Goal: Transaction & Acquisition: Purchase product/service

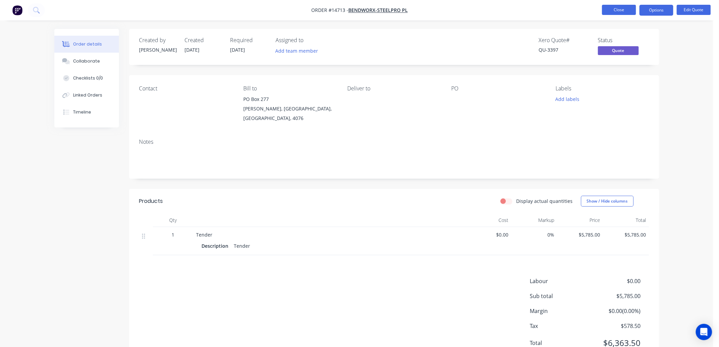
click at [621, 11] on button "Close" at bounding box center [619, 10] width 34 height 10
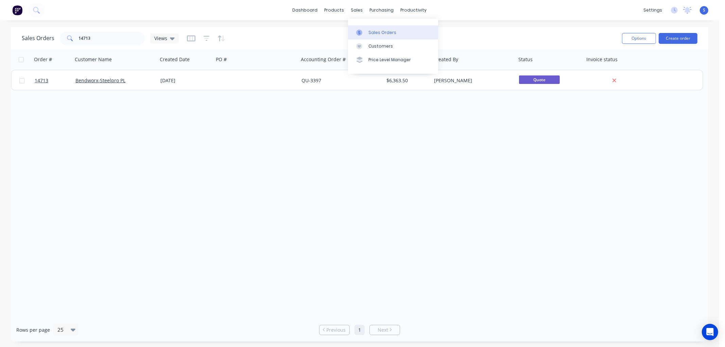
click at [385, 32] on div "Sales Orders" at bounding box center [382, 33] width 28 height 6
click at [98, 38] on input "14713" at bounding box center [112, 39] width 66 height 14
drag, startPoint x: 98, startPoint y: 38, endPoint x: 92, endPoint y: 38, distance: 5.8
click at [87, 38] on input "14713" at bounding box center [112, 39] width 66 height 14
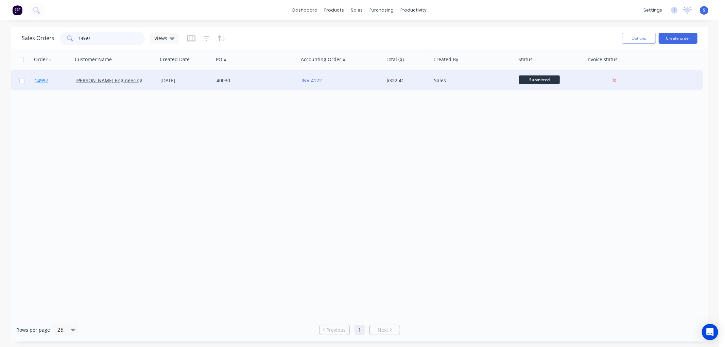
type input "14997"
click at [40, 79] on span "14997" at bounding box center [42, 80] width 14 height 7
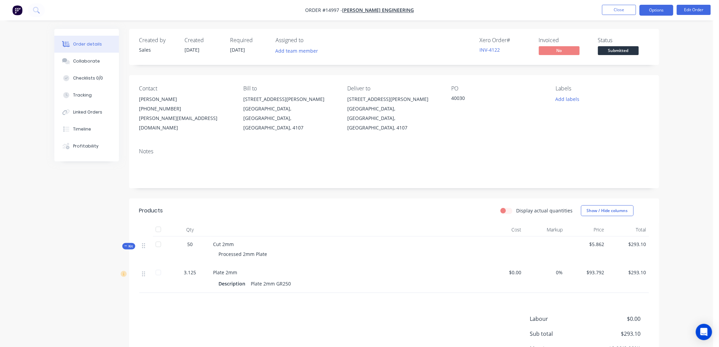
click at [661, 9] on button "Options" at bounding box center [657, 10] width 34 height 11
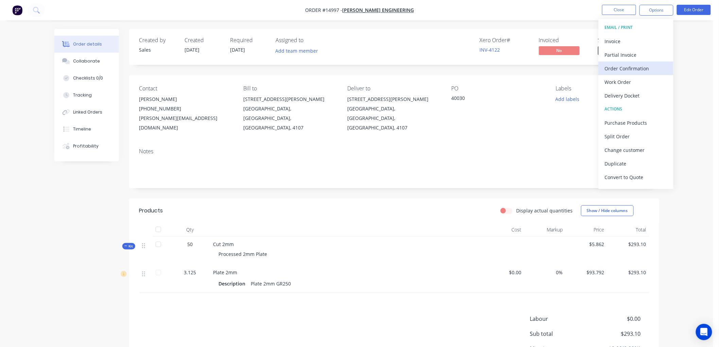
click at [637, 68] on div "Order Confirmation" at bounding box center [636, 69] width 63 height 10
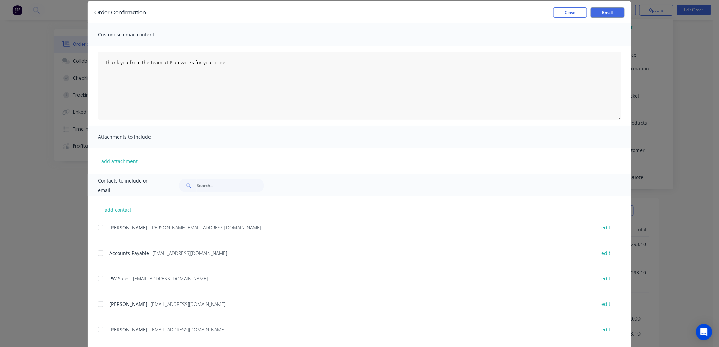
scroll to position [38, 0]
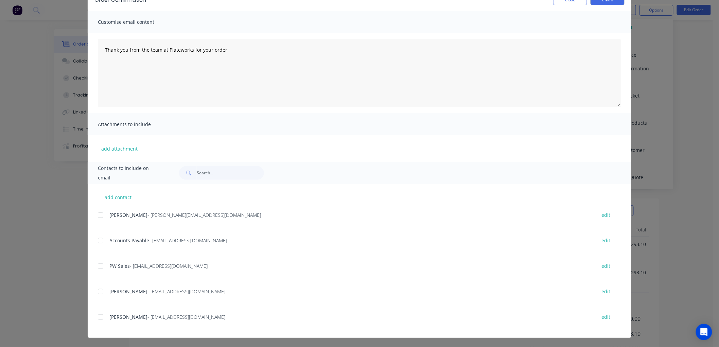
click at [99, 318] on div at bounding box center [101, 317] width 14 height 14
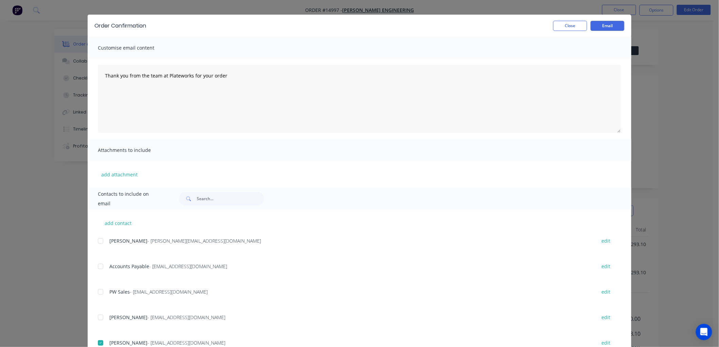
scroll to position [0, 0]
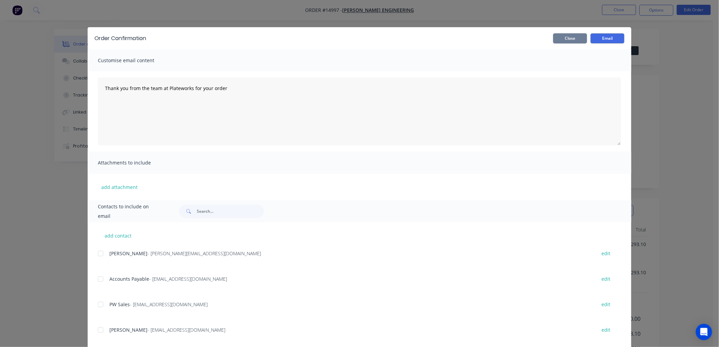
click at [566, 38] on button "Close" at bounding box center [570, 38] width 34 height 10
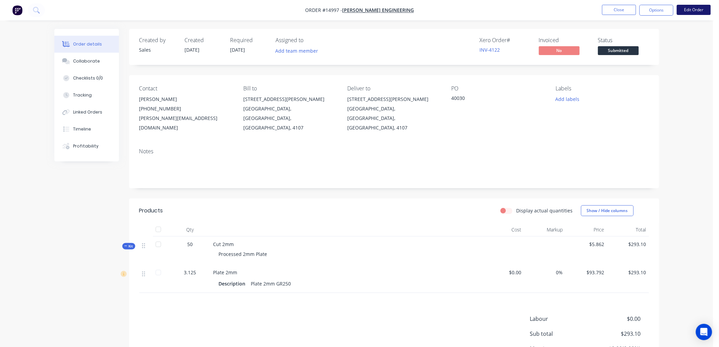
click at [701, 8] on button "Edit Order" at bounding box center [694, 10] width 34 height 10
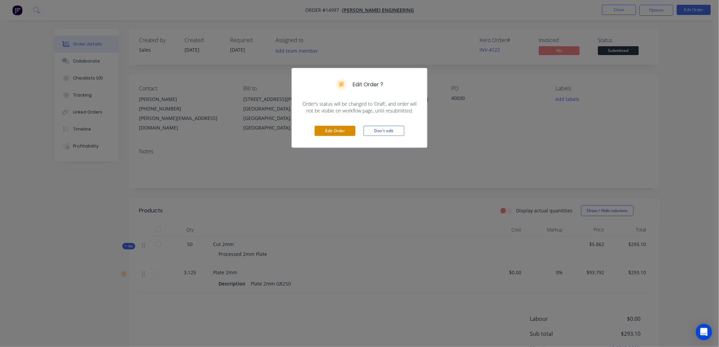
click at [337, 129] on button "Edit Order" at bounding box center [335, 131] width 41 height 10
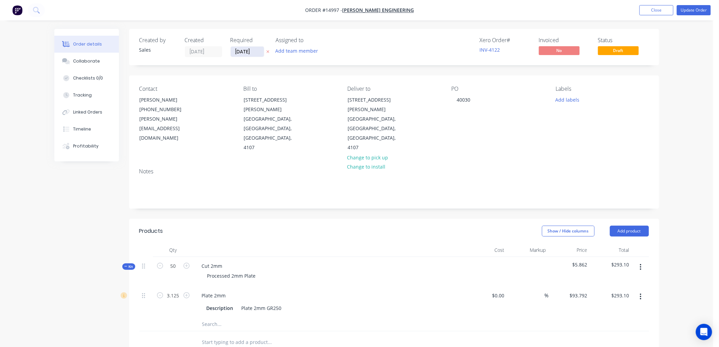
click at [253, 49] on input "[DATE]" at bounding box center [247, 52] width 33 height 10
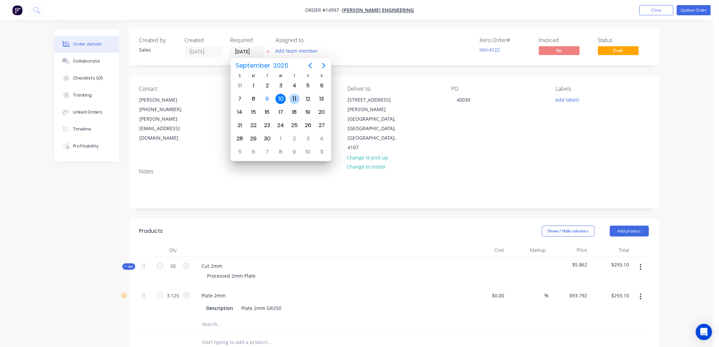
click at [292, 97] on div "11" at bounding box center [295, 99] width 10 height 10
type input "[DATE]"
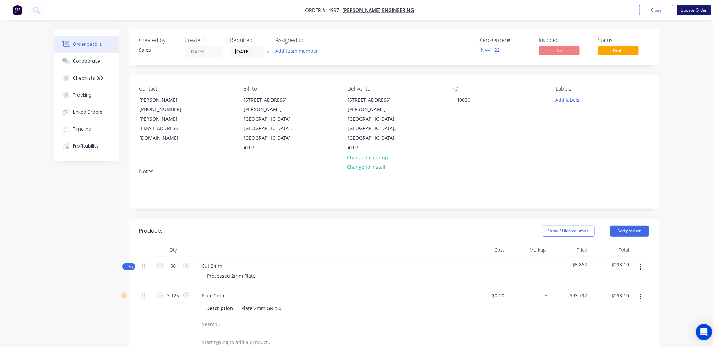
click at [694, 10] on button "Update Order" at bounding box center [694, 10] width 34 height 10
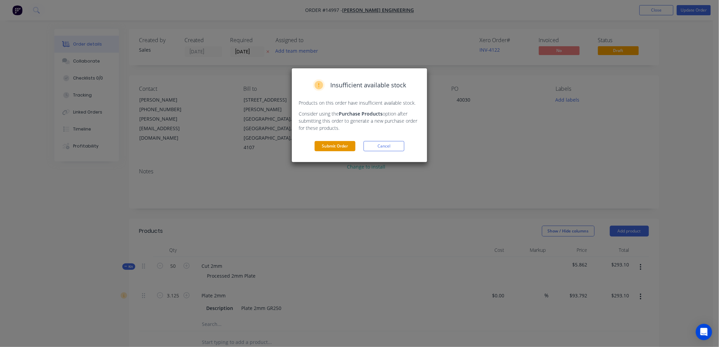
click at [332, 149] on button "Submit Order" at bounding box center [335, 146] width 41 height 10
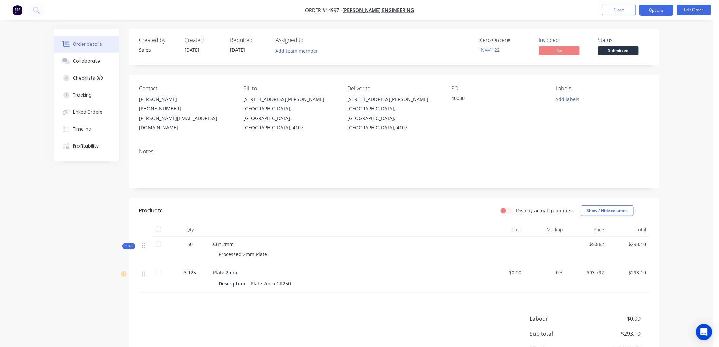
click at [655, 8] on button "Options" at bounding box center [657, 10] width 34 height 11
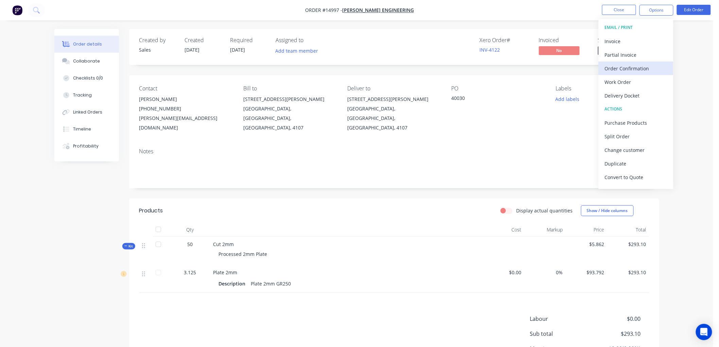
click at [633, 65] on div "Order Confirmation" at bounding box center [636, 69] width 63 height 10
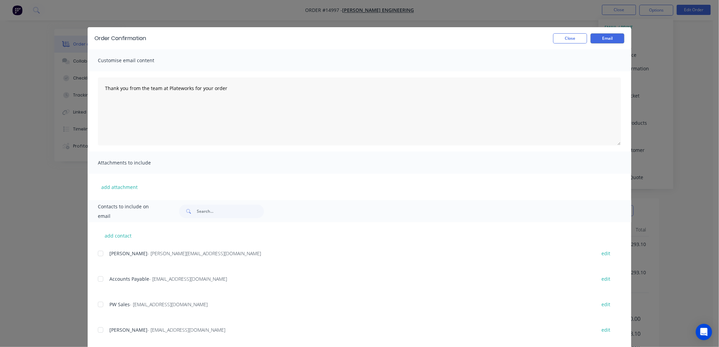
click at [99, 253] on div at bounding box center [101, 254] width 14 height 14
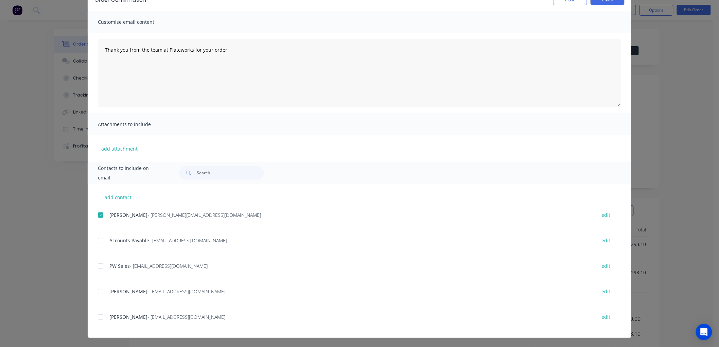
click at [100, 319] on div at bounding box center [101, 317] width 14 height 14
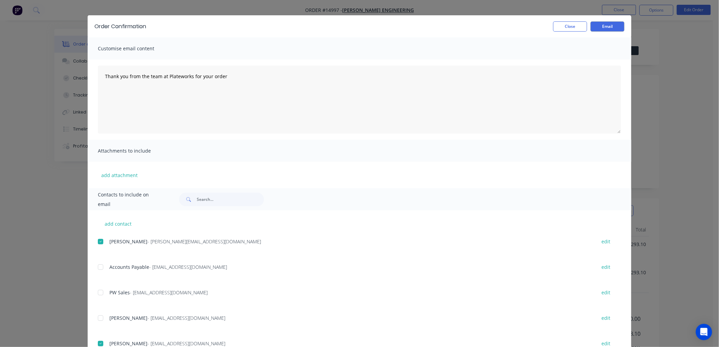
scroll to position [0, 0]
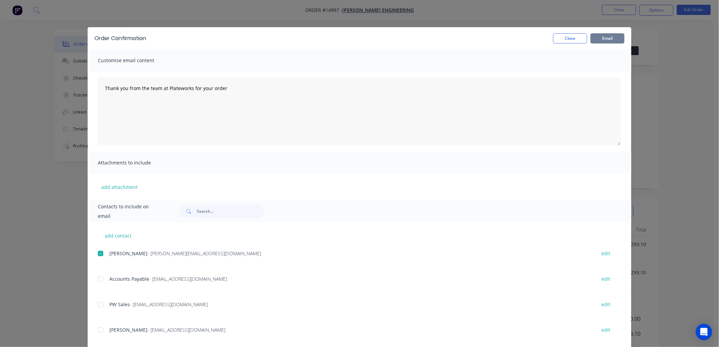
click at [609, 36] on button "Email" at bounding box center [608, 38] width 34 height 10
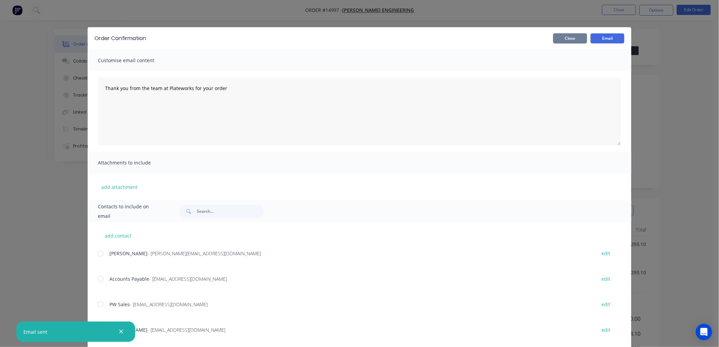
click at [564, 40] on button "Close" at bounding box center [570, 38] width 34 height 10
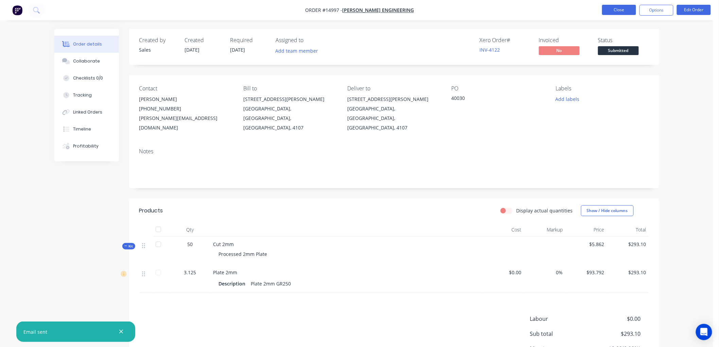
click at [623, 10] on button "Close" at bounding box center [619, 10] width 34 height 10
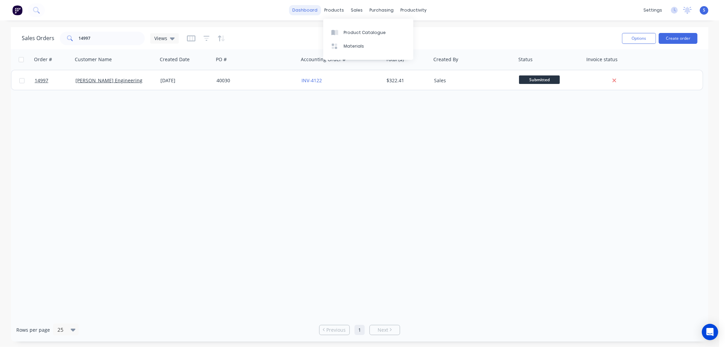
click at [314, 9] on link "dashboard" at bounding box center [305, 10] width 32 height 10
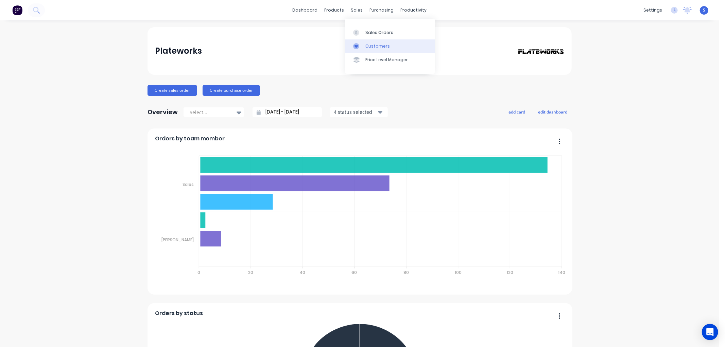
click at [375, 47] on div "Customers" at bounding box center [377, 46] width 24 height 6
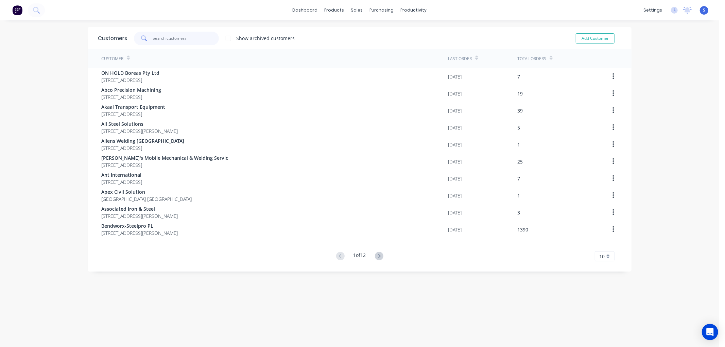
click at [184, 34] on input "text" at bounding box center [186, 39] width 66 height 14
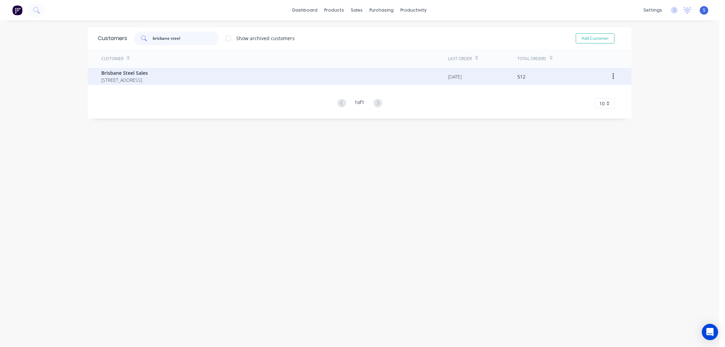
type input "brisbane steel"
click at [116, 74] on span "Brisbane Steel Sales" at bounding box center [124, 72] width 47 height 7
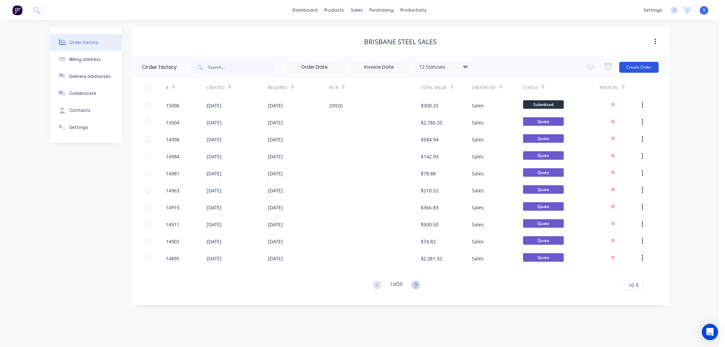
click at [644, 66] on button "Create Order" at bounding box center [638, 67] width 39 height 11
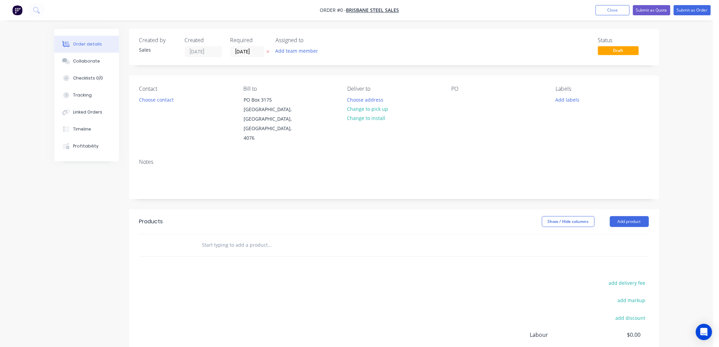
click at [240, 238] on input "text" at bounding box center [270, 245] width 136 height 14
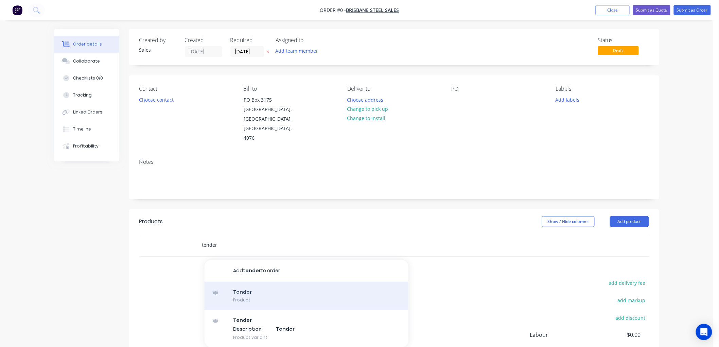
type input "tender"
click at [244, 282] on div "Tender Product" at bounding box center [307, 296] width 204 height 29
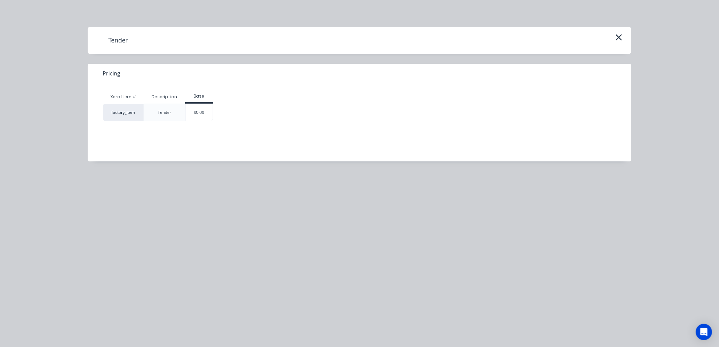
click at [199, 115] on div "$0.00" at bounding box center [200, 112] width 28 height 17
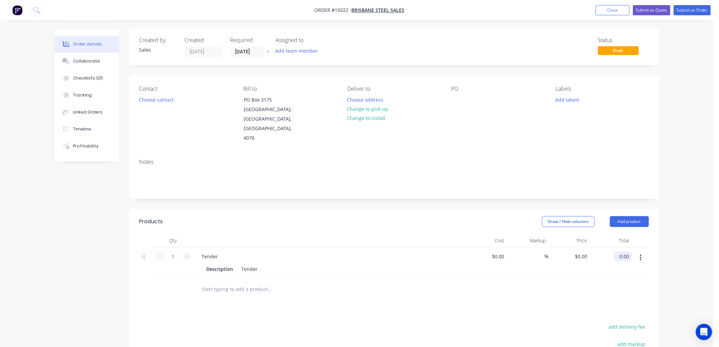
click at [627, 252] on input "0.00" at bounding box center [625, 257] width 16 height 10
type input "2562.64"
type input "$2,562.64"
click at [659, 8] on button "Submit as Quote" at bounding box center [651, 10] width 37 height 10
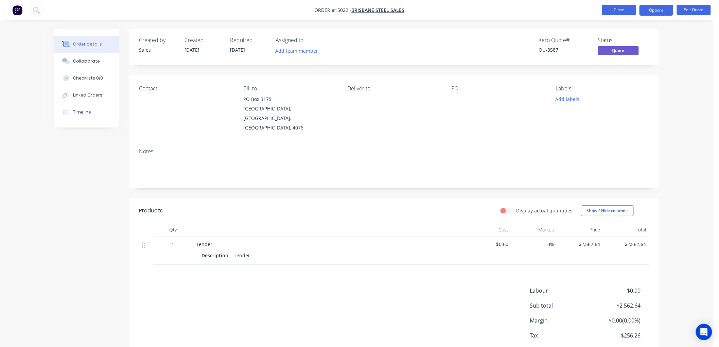
click at [627, 7] on button "Close" at bounding box center [619, 10] width 34 height 10
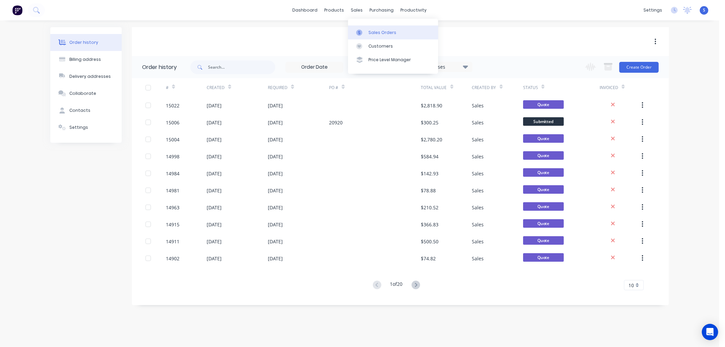
click at [378, 33] on div "Sales Orders" at bounding box center [382, 33] width 28 height 6
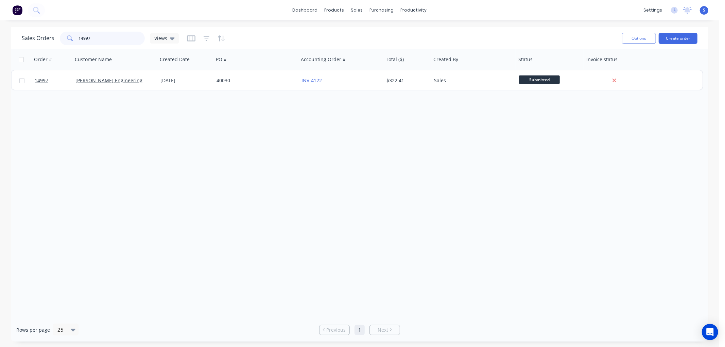
click at [99, 41] on input "14997" at bounding box center [112, 39] width 66 height 14
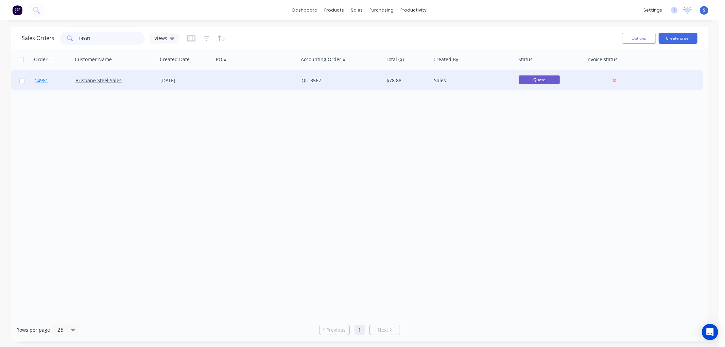
type input "14981"
click at [40, 80] on span "14981" at bounding box center [42, 80] width 14 height 7
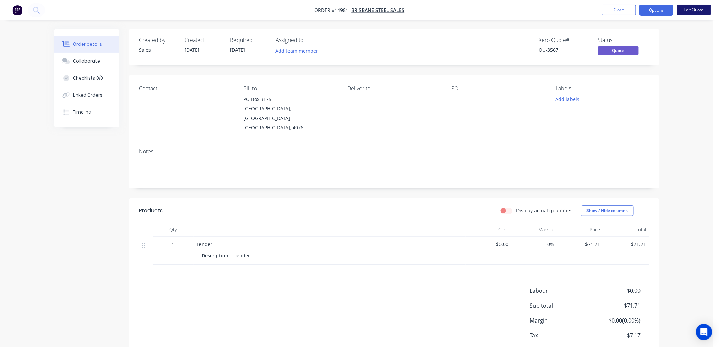
click at [694, 11] on button "Edit Quote" at bounding box center [694, 10] width 34 height 10
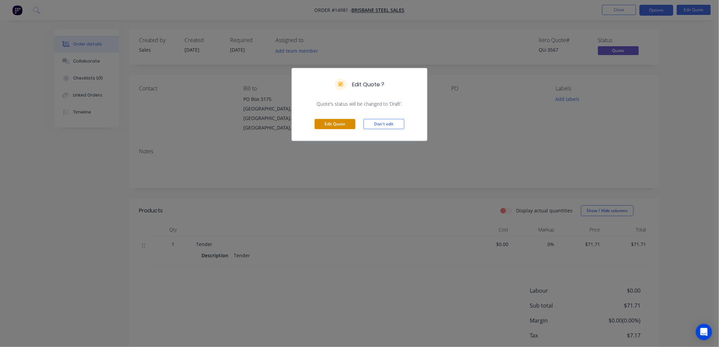
click at [334, 127] on button "Edit Quote" at bounding box center [335, 124] width 41 height 10
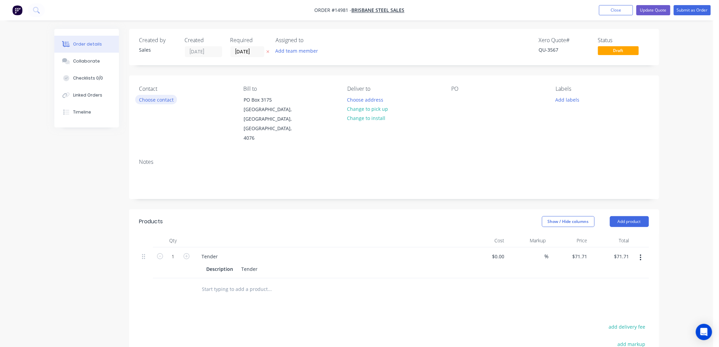
click at [159, 100] on button "Choose contact" at bounding box center [156, 99] width 42 height 9
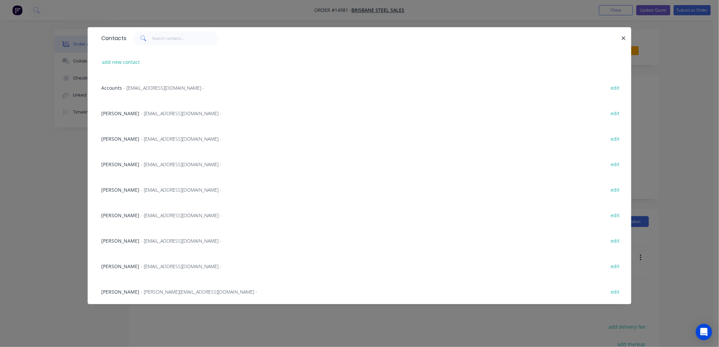
click at [141, 239] on span "- [EMAIL_ADDRESS][DOMAIN_NAME] -" at bounding box center [181, 241] width 81 height 6
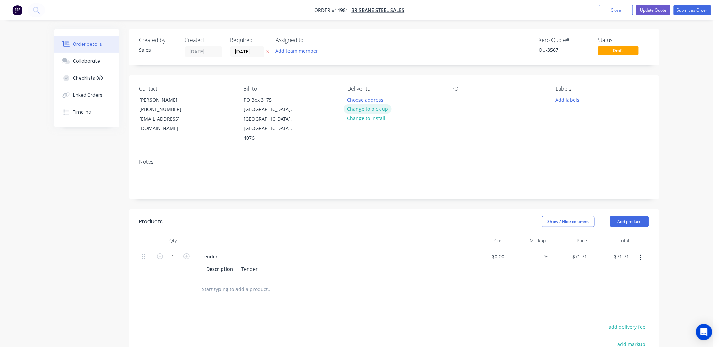
click at [377, 106] on button "Change to pick up" at bounding box center [368, 108] width 48 height 9
click at [458, 101] on div at bounding box center [457, 100] width 11 height 10
click at [259, 51] on input "[DATE]" at bounding box center [247, 52] width 33 height 10
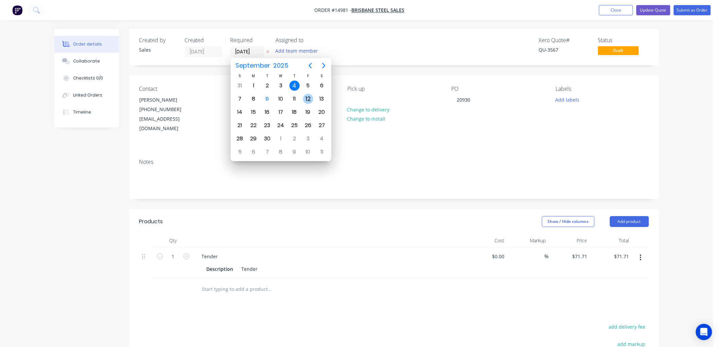
click at [308, 101] on div "12" at bounding box center [308, 99] width 10 height 10
type input "[DATE]"
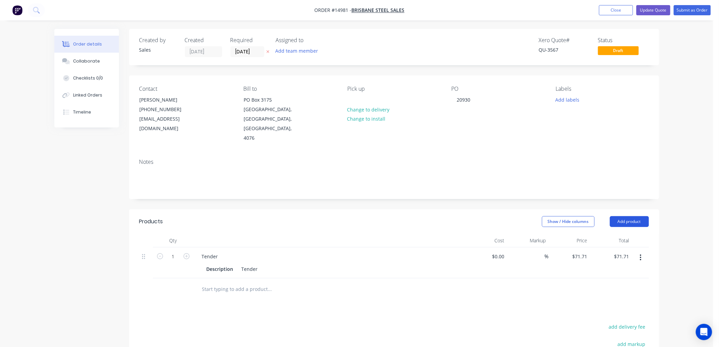
click at [634, 216] on button "Add product" at bounding box center [629, 221] width 39 height 11
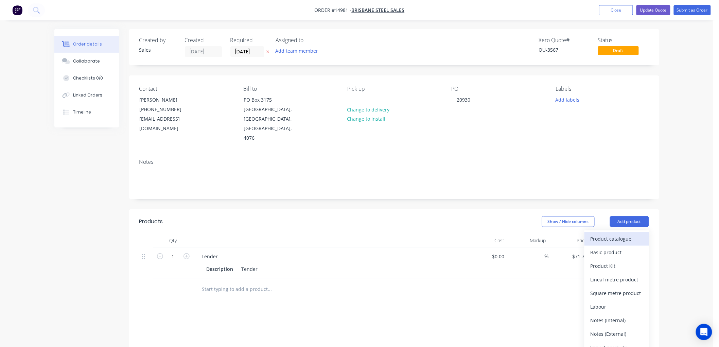
click at [613, 234] on div "Product catalogue" at bounding box center [617, 239] width 52 height 10
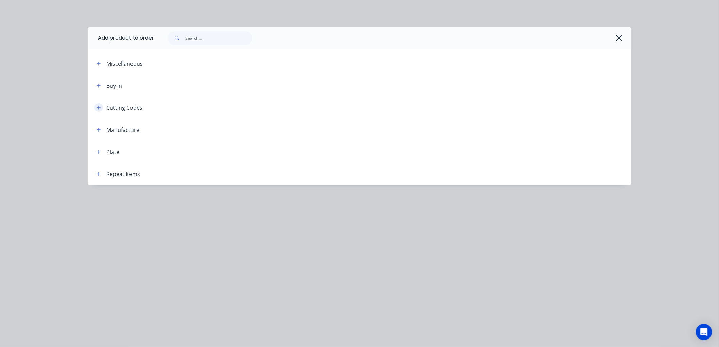
click at [99, 107] on icon "button" at bounding box center [99, 108] width 4 height 4
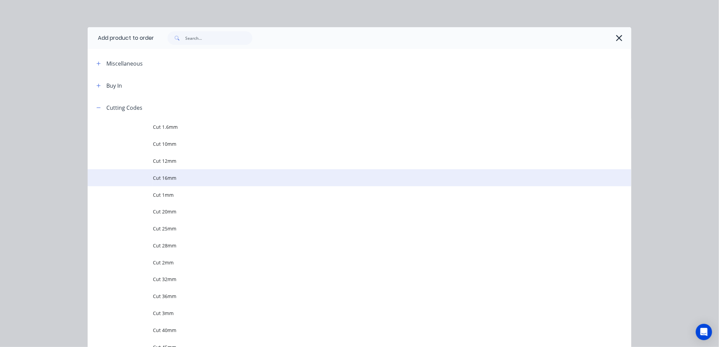
click at [169, 176] on span "Cut 16mm" at bounding box center [344, 177] width 383 height 7
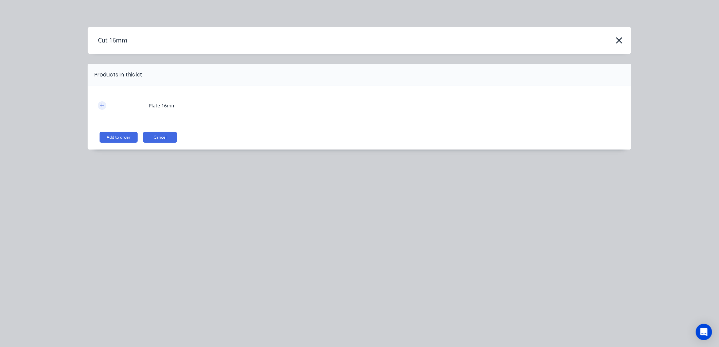
click at [104, 106] on icon "button" at bounding box center [102, 105] width 4 height 5
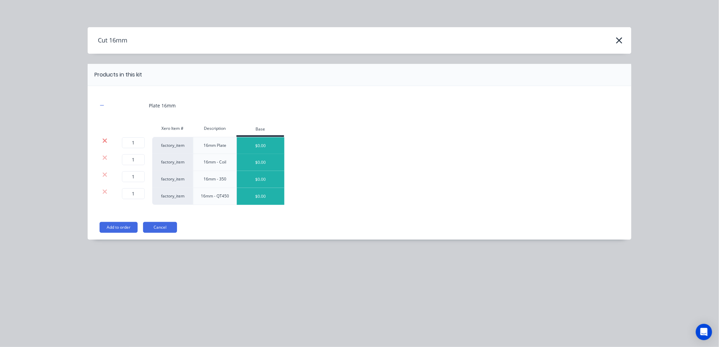
click at [105, 141] on icon at bounding box center [105, 140] width 4 height 4
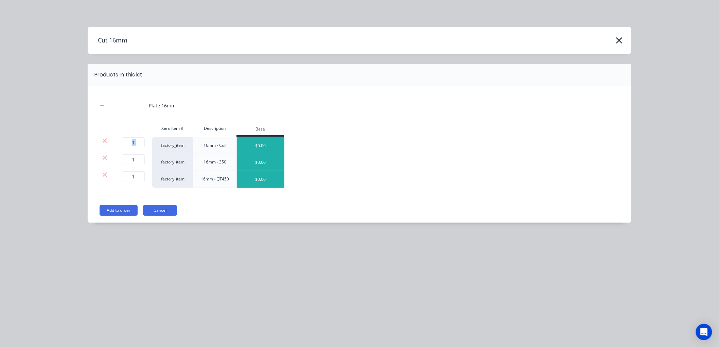
click at [105, 141] on icon at bounding box center [105, 140] width 4 height 4
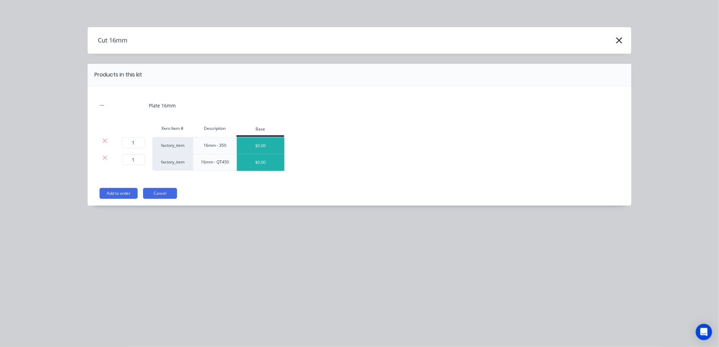
click at [108, 158] on div at bounding box center [104, 157] width 13 height 7
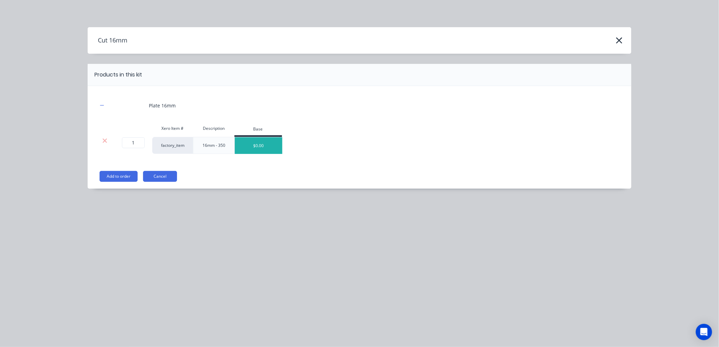
click at [118, 177] on button "Add to order" at bounding box center [119, 176] width 38 height 11
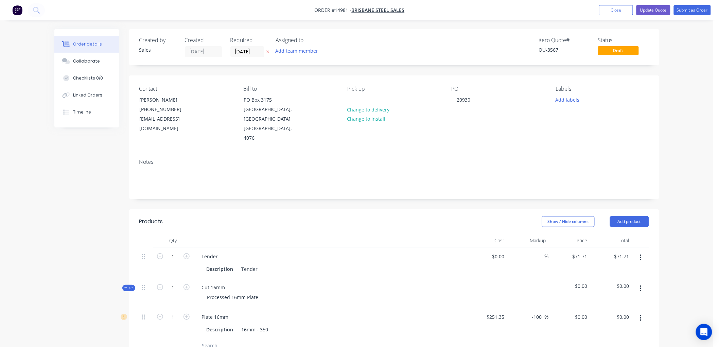
scroll to position [75, 0]
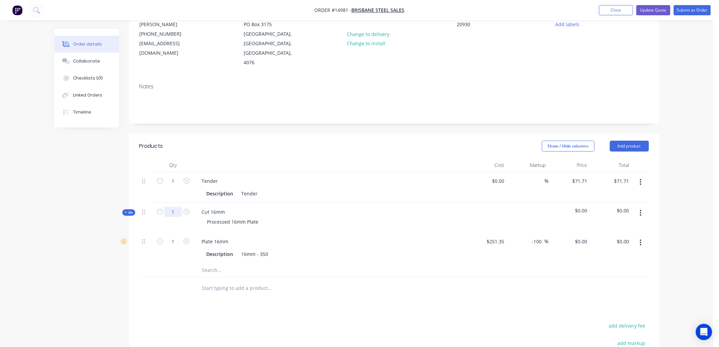
drag, startPoint x: 174, startPoint y: 194, endPoint x: 178, endPoint y: 196, distance: 4.6
click at [174, 207] on input "1" at bounding box center [174, 212] width 18 height 10
type input "11"
type input "0.2995"
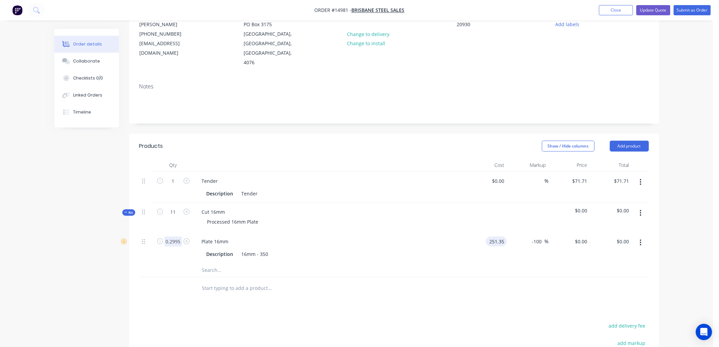
type input "$251.35"
type input "$0.00"
type input "112.68"
type input "49.68"
type input "$376.227"
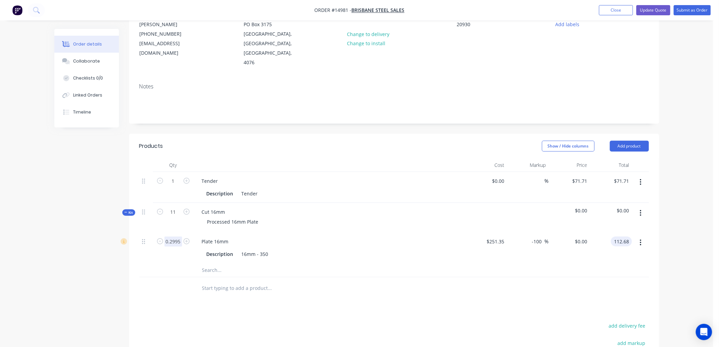
type input "$112.68"
click at [641, 179] on icon "button" at bounding box center [640, 182] width 1 height 6
drag, startPoint x: 600, startPoint y: 222, endPoint x: 594, endPoint y: 225, distance: 6.9
click at [600, 236] on div "Delete" at bounding box center [617, 241] width 52 height 10
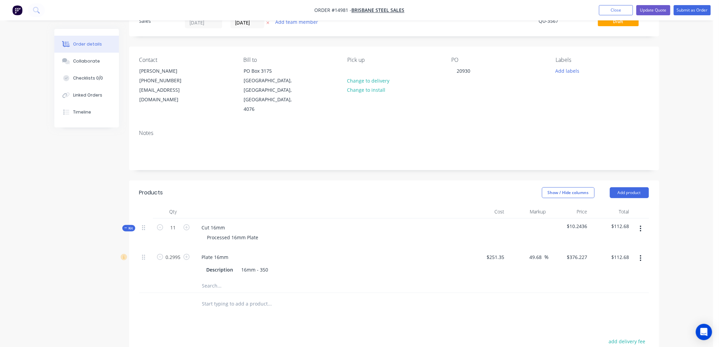
scroll to position [0, 0]
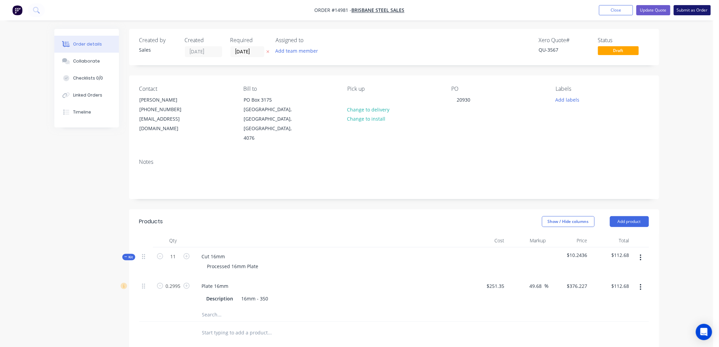
click at [689, 13] on button "Submit as Order" at bounding box center [692, 10] width 37 height 10
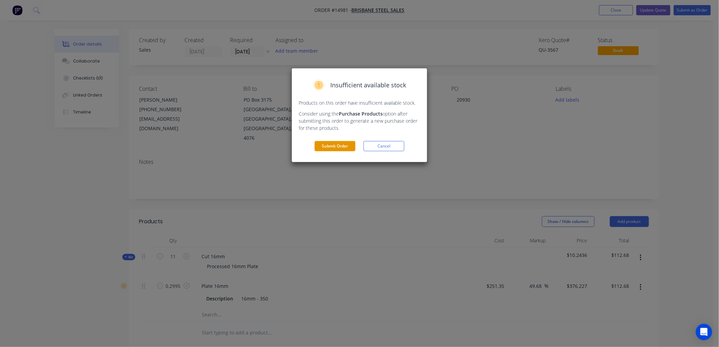
click at [334, 145] on button "Submit Order" at bounding box center [335, 146] width 41 height 10
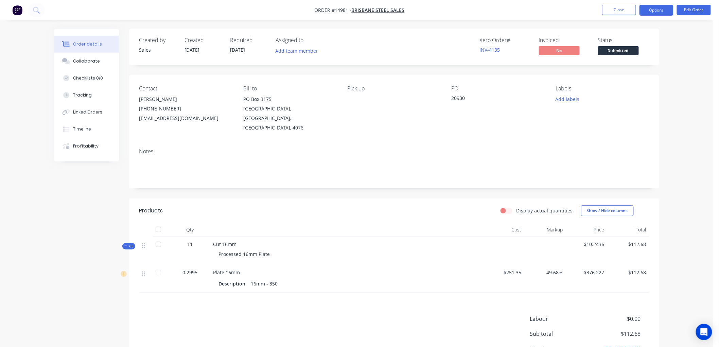
click at [652, 11] on button "Options" at bounding box center [657, 10] width 34 height 11
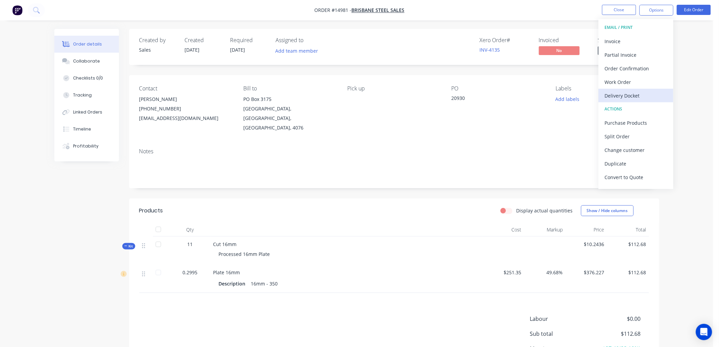
click at [621, 98] on div "Delivery Docket" at bounding box center [636, 96] width 63 height 10
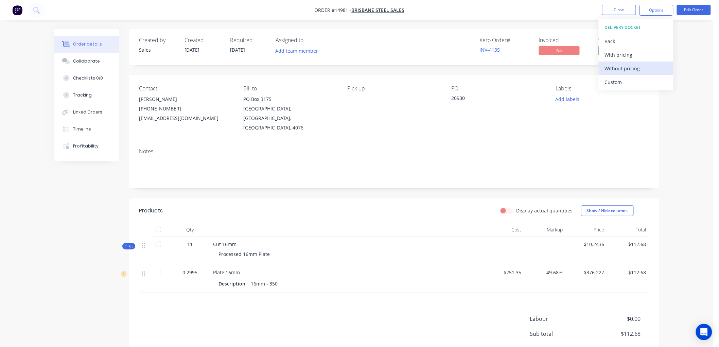
click at [630, 70] on div "Without pricing" at bounding box center [636, 69] width 63 height 10
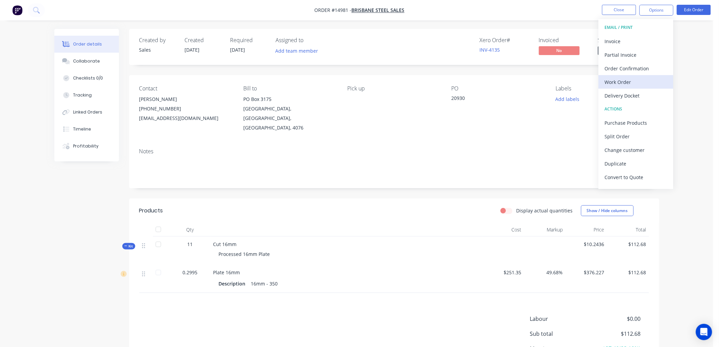
click at [625, 81] on div "Work Order" at bounding box center [636, 82] width 63 height 10
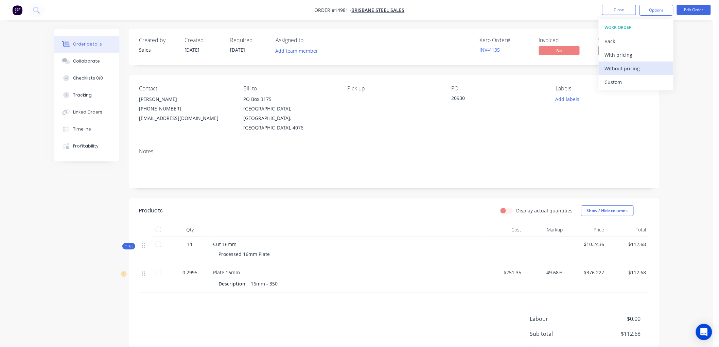
click at [626, 66] on div "Without pricing" at bounding box center [636, 69] width 63 height 10
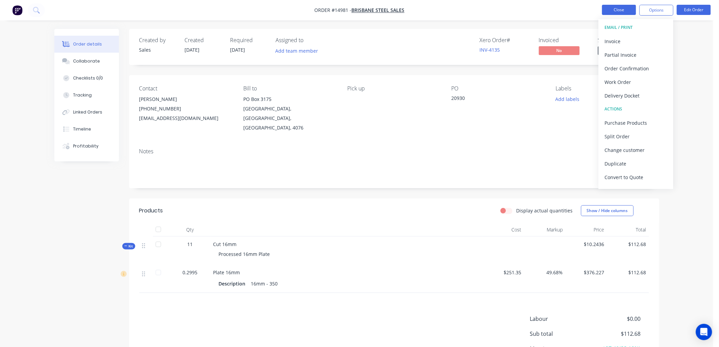
click at [622, 12] on button "Close" at bounding box center [619, 10] width 34 height 10
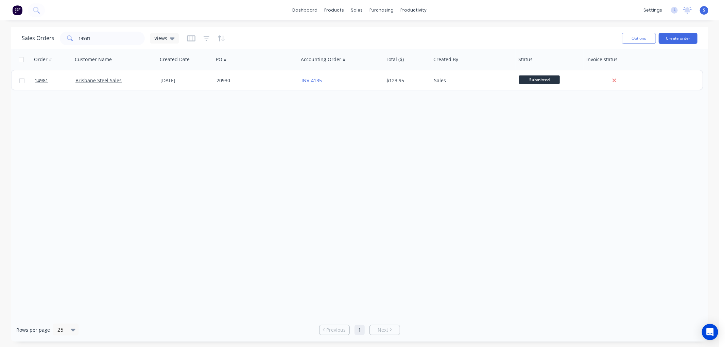
drag, startPoint x: 452, startPoint y: 230, endPoint x: 444, endPoint y: 199, distance: 32.7
click at [454, 230] on div "Order # Customer Name Created Date PO # Accounting Order # Total ($) Created By…" at bounding box center [360, 183] width 698 height 269
click at [107, 38] on input "14981" at bounding box center [112, 39] width 66 height 14
drag, startPoint x: 86, startPoint y: 38, endPoint x: 65, endPoint y: 38, distance: 20.7
click at [68, 38] on div "14981" at bounding box center [102, 39] width 85 height 14
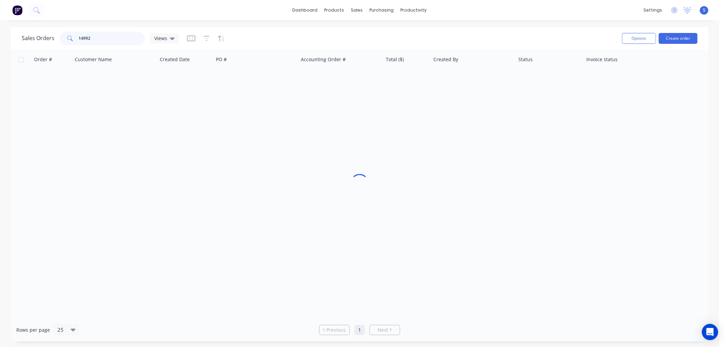
type input "14992"
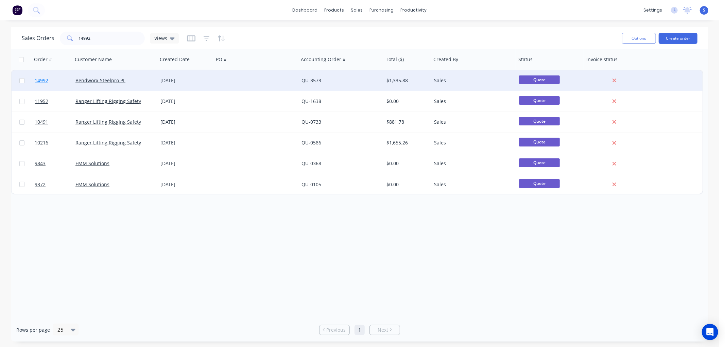
click at [42, 78] on span "14992" at bounding box center [42, 80] width 14 height 7
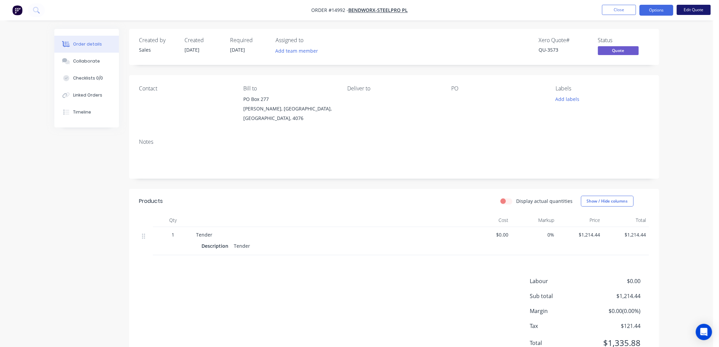
click at [699, 8] on button "Edit Quote" at bounding box center [694, 10] width 34 height 10
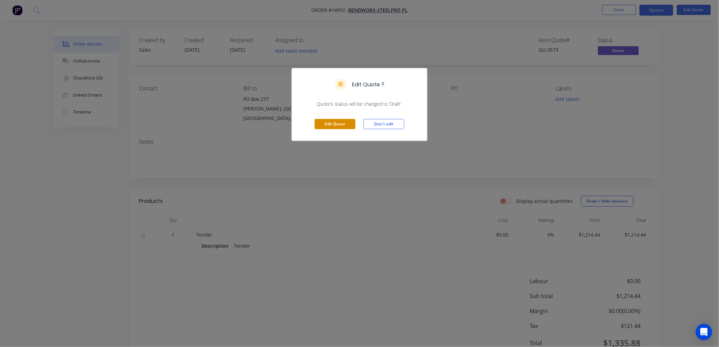
click at [334, 124] on button "Edit Quote" at bounding box center [335, 124] width 41 height 10
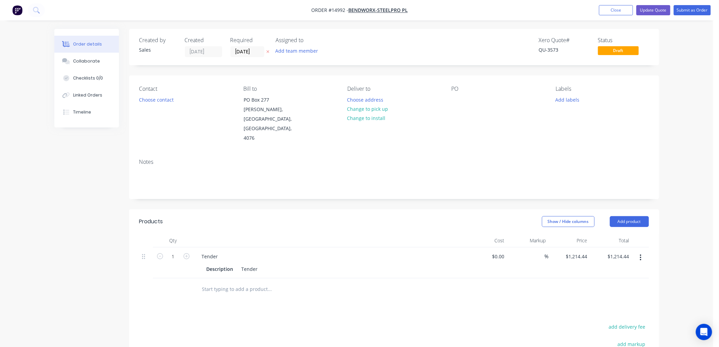
click at [640, 254] on icon "button" at bounding box center [641, 257] width 2 height 7
click at [600, 284] on div "Duplicate" at bounding box center [617, 289] width 52 height 10
click at [641, 285] on icon "button" at bounding box center [641, 288] width 2 height 7
click at [599, 342] on div "Delete" at bounding box center [617, 347] width 52 height 10
click at [642, 252] on button "button" at bounding box center [641, 258] width 16 height 12
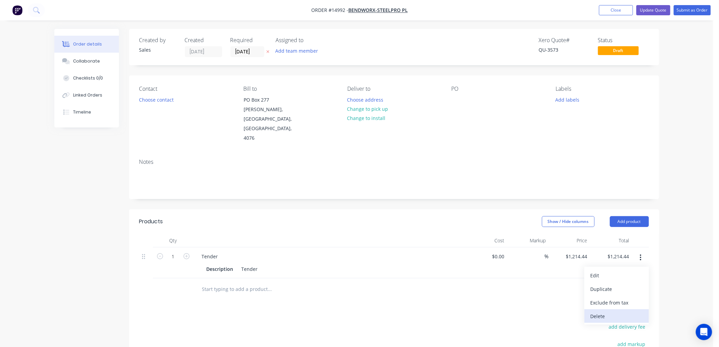
click at [602, 311] on div "Delete" at bounding box center [617, 316] width 52 height 10
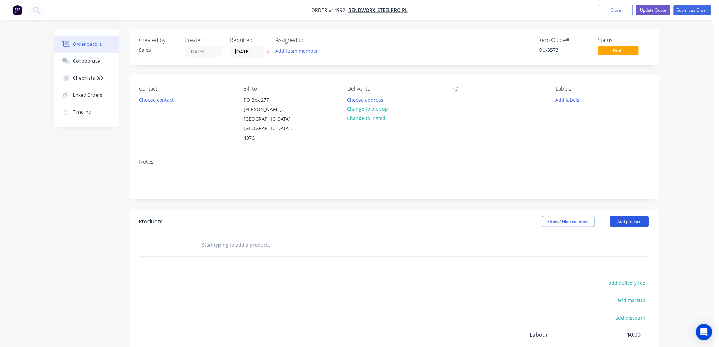
click at [626, 216] on button "Add product" at bounding box center [629, 221] width 39 height 11
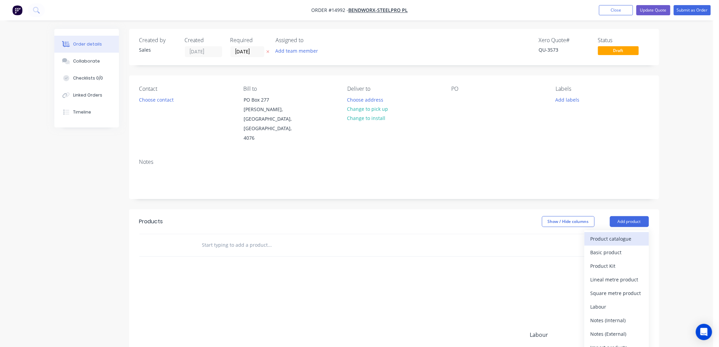
click at [613, 234] on div "Product catalogue" at bounding box center [617, 239] width 52 height 10
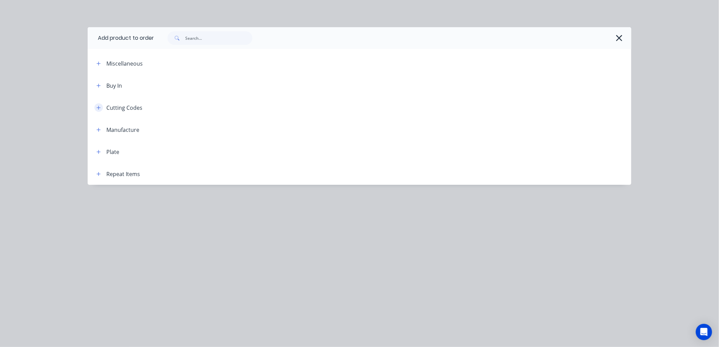
click at [99, 107] on icon "button" at bounding box center [99, 108] width 4 height 4
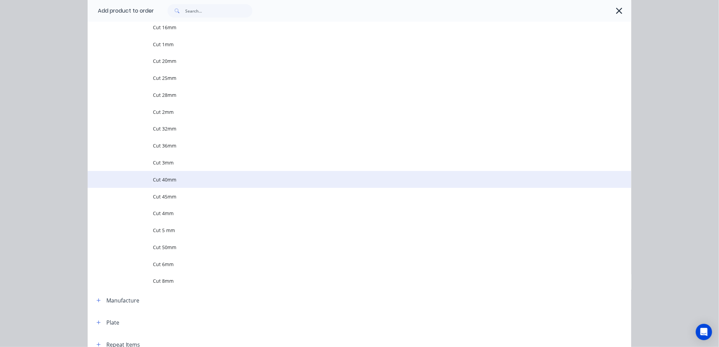
scroll to position [189, 0]
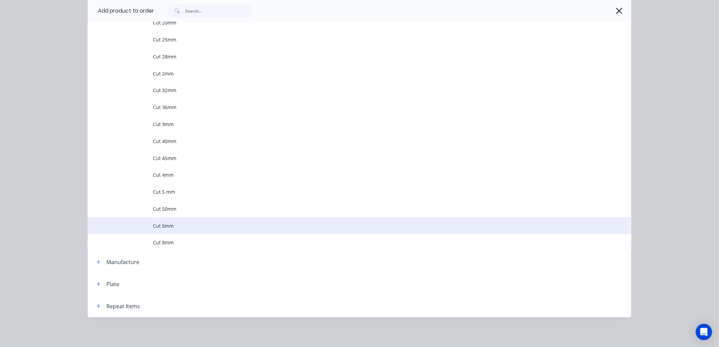
click at [163, 227] on span "Cut 6mm" at bounding box center [344, 225] width 383 height 7
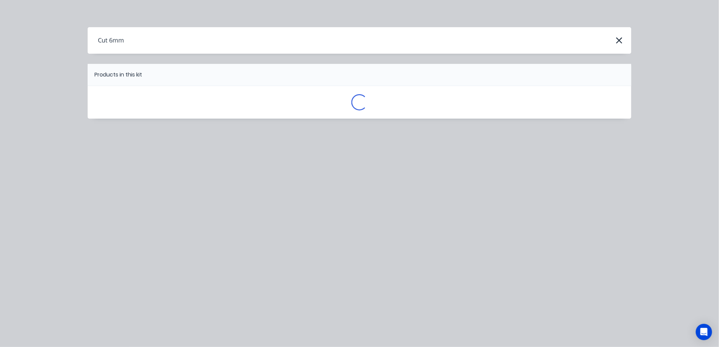
scroll to position [0, 0]
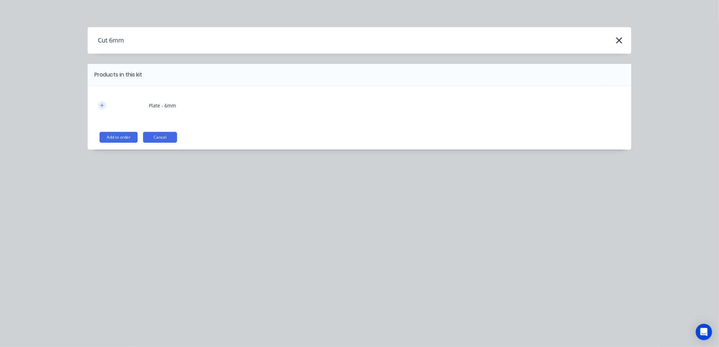
click at [102, 109] on button "button" at bounding box center [102, 105] width 8 height 8
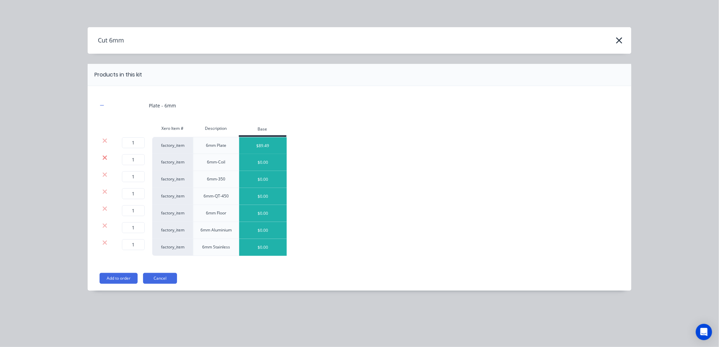
click at [105, 159] on icon at bounding box center [104, 157] width 5 height 7
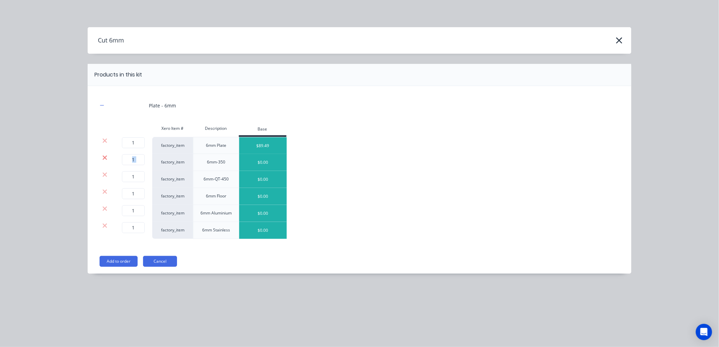
click at [105, 159] on icon at bounding box center [104, 157] width 5 height 7
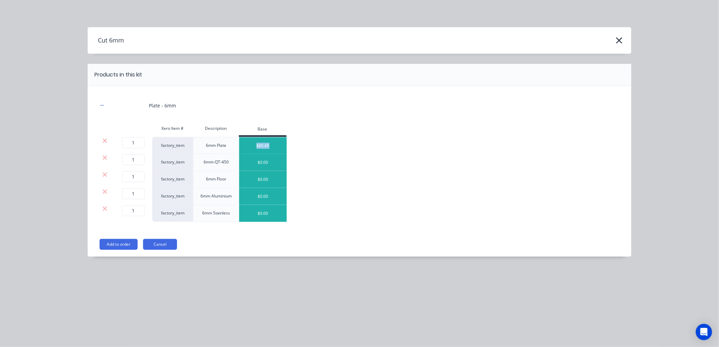
click at [105, 159] on icon at bounding box center [104, 157] width 5 height 7
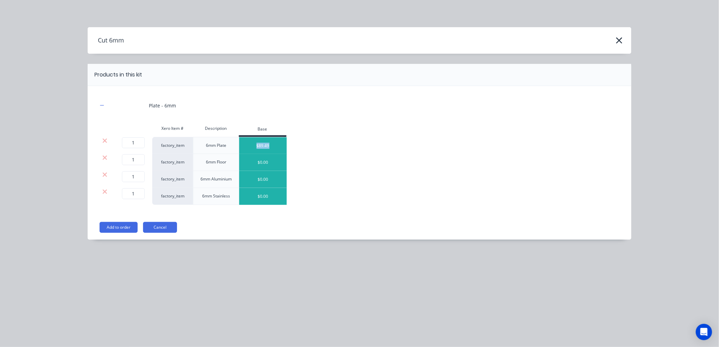
click at [105, 159] on icon at bounding box center [104, 157] width 5 height 7
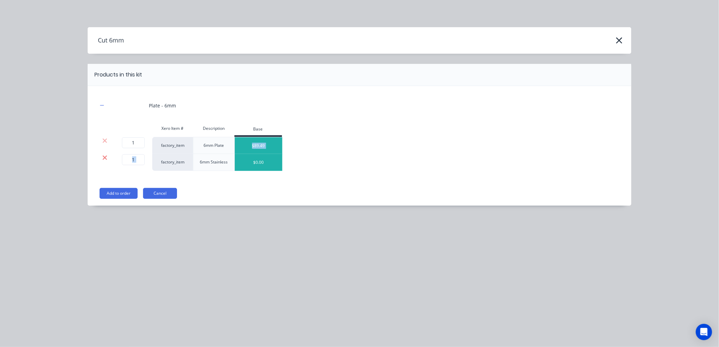
click at [105, 160] on icon at bounding box center [104, 157] width 5 height 7
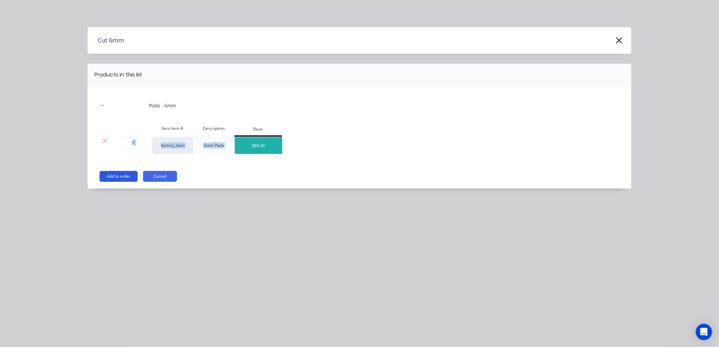
click at [118, 176] on button "Add to order" at bounding box center [119, 176] width 38 height 11
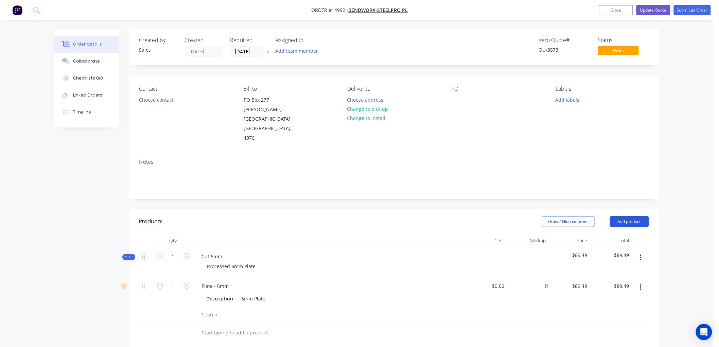
click at [633, 216] on button "Add product" at bounding box center [629, 221] width 39 height 11
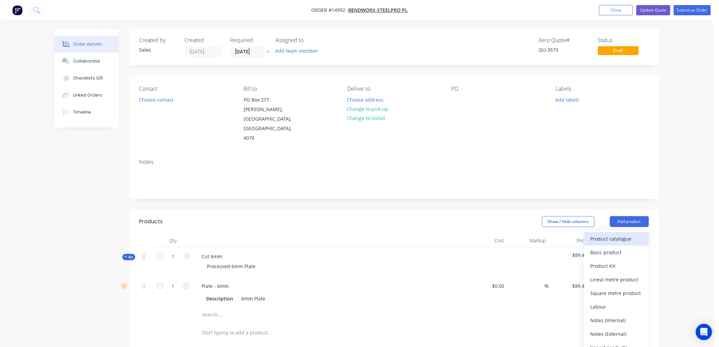
click at [618, 234] on div "Product catalogue" at bounding box center [617, 239] width 52 height 10
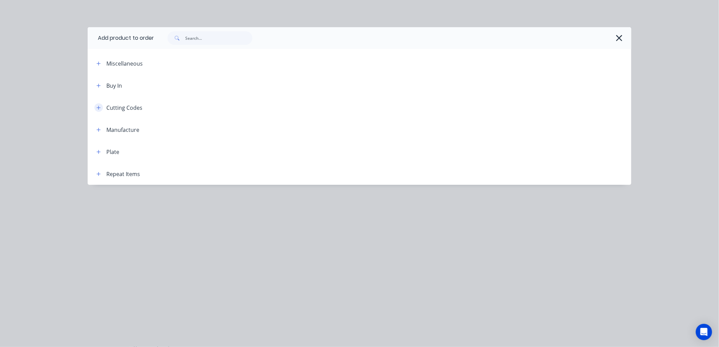
click at [99, 108] on icon "button" at bounding box center [99, 107] width 4 height 5
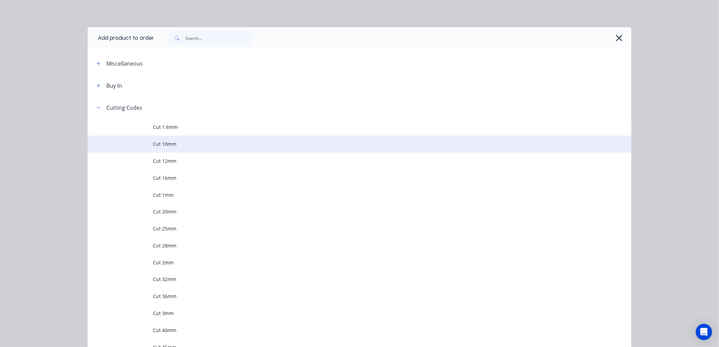
click at [167, 141] on span "Cut 10mm" at bounding box center [344, 143] width 383 height 7
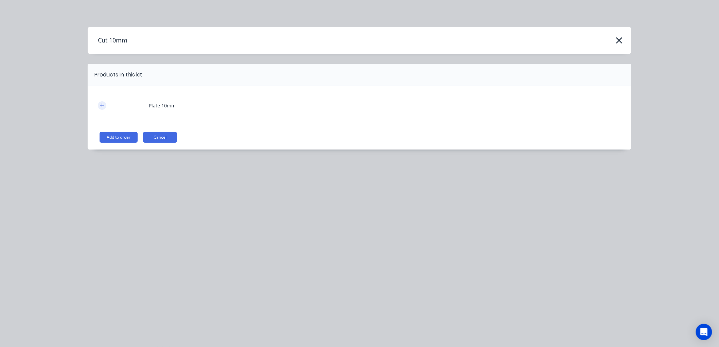
click at [99, 104] on button "button" at bounding box center [102, 105] width 8 height 8
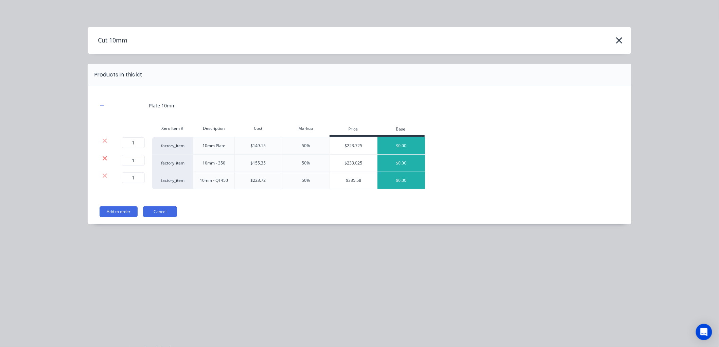
click at [105, 160] on icon at bounding box center [104, 158] width 5 height 7
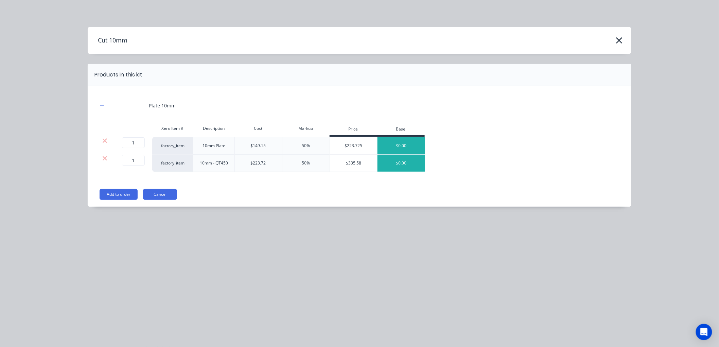
click at [105, 160] on icon at bounding box center [104, 158] width 5 height 7
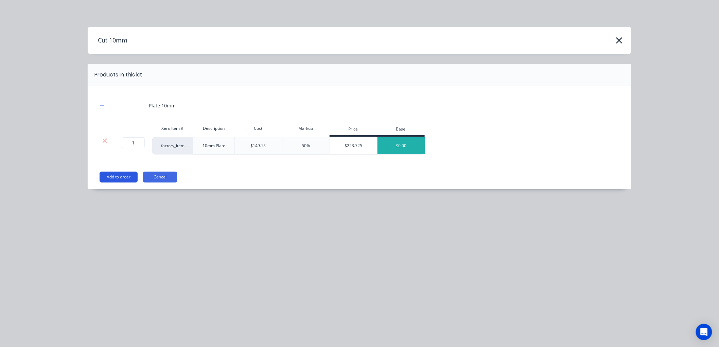
click at [116, 177] on button "Add to order" at bounding box center [119, 177] width 38 height 11
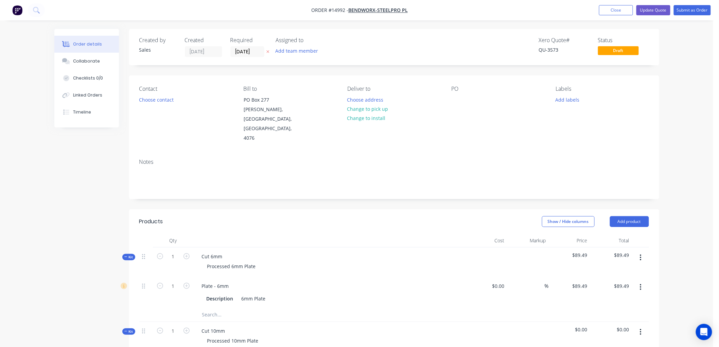
scroll to position [75, 0]
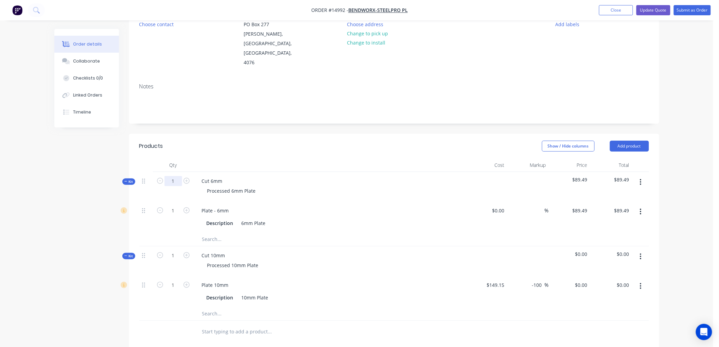
drag, startPoint x: 175, startPoint y: 164, endPoint x: 179, endPoint y: 167, distance: 4.4
click at [175, 176] on input "1" at bounding box center [174, 181] width 18 height 10
type input "8"
type input "$715.92"
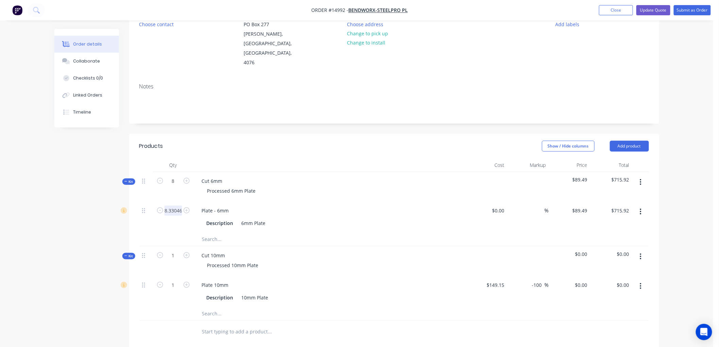
scroll to position [0, 1]
type input "8.3305"
type input "$745.50"
type input "$0.00"
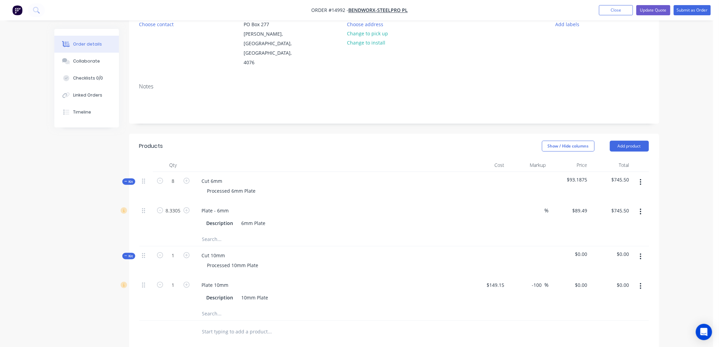
type input "$0.00"
click at [624, 206] on input "0.00" at bounding box center [625, 211] width 16 height 10
type input "848.59"
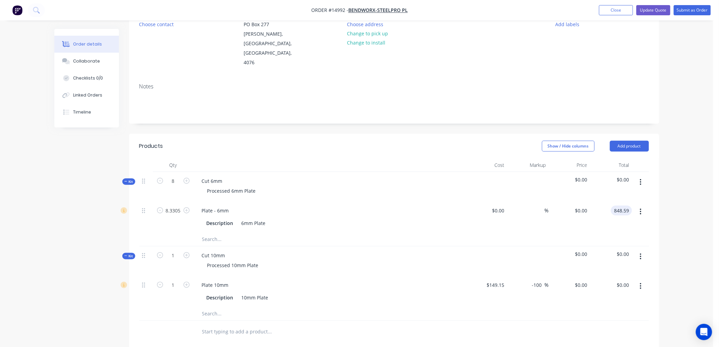
type input "$101.8654"
click at [173, 251] on input "1" at bounding box center [174, 256] width 18 height 10
type input "6"
type input "$848.59"
type input "6"
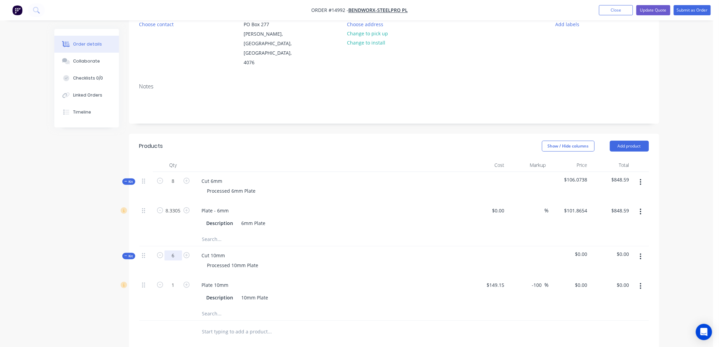
type input "6"
type input "1.7872"
type input "$149.15"
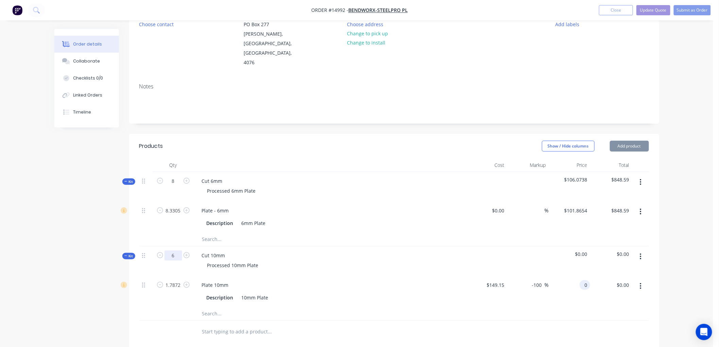
type input "$0.00"
type input "365.85"
type input "37.25"
type input "$204.7057"
type input "$365.85"
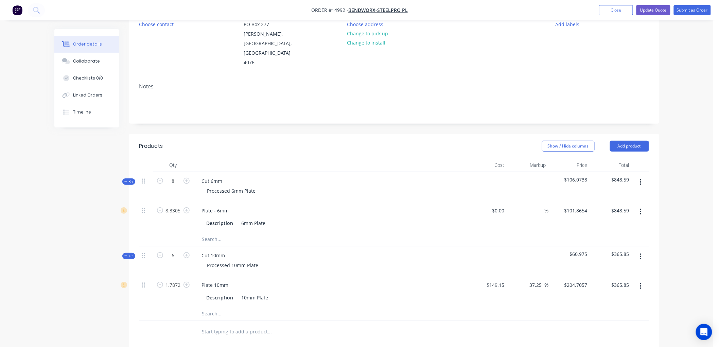
click at [314, 307] on input "text" at bounding box center [270, 314] width 136 height 14
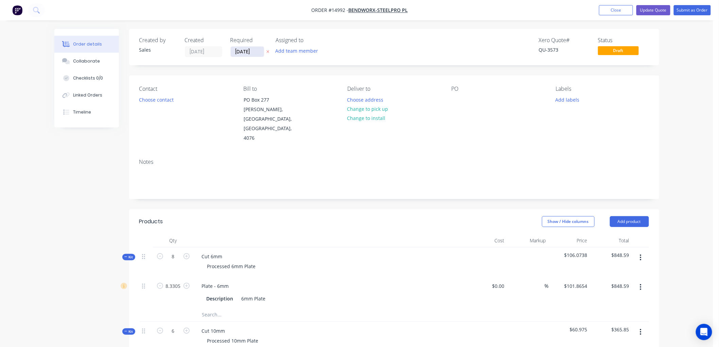
click at [254, 52] on input "[DATE]" at bounding box center [247, 52] width 33 height 10
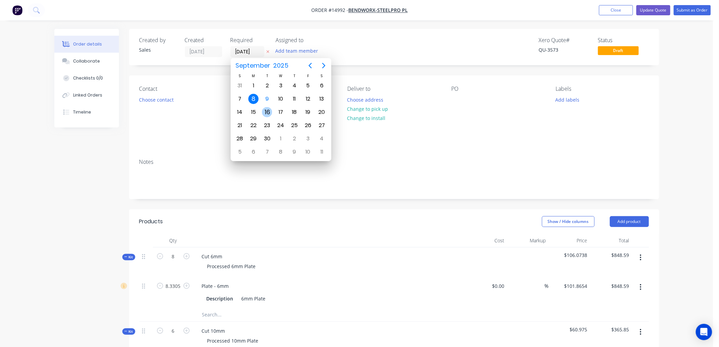
click at [266, 113] on div "16" at bounding box center [267, 112] width 10 height 10
type input "[DATE]"
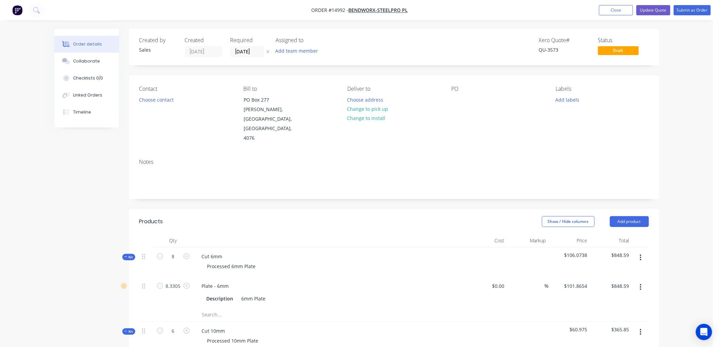
click at [328, 184] on div "Created by Sales Created [DATE] Required [DATE] Assigned to Add team member Xer…" at bounding box center [394, 305] width 530 height 553
click at [157, 97] on button "Choose contact" at bounding box center [156, 99] width 42 height 9
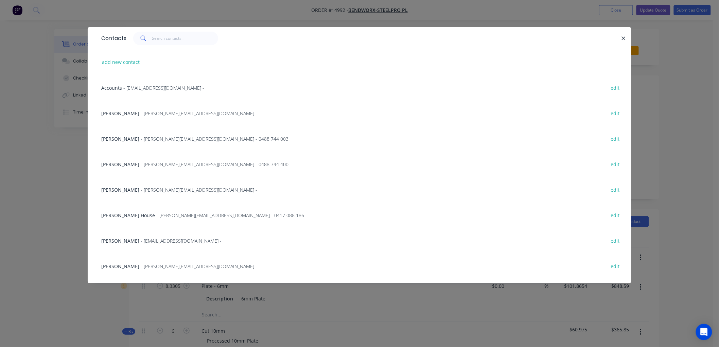
click at [131, 268] on div "[PERSON_NAME] - [EMAIL_ADDRESS][DOMAIN_NAME] -" at bounding box center [179, 266] width 156 height 7
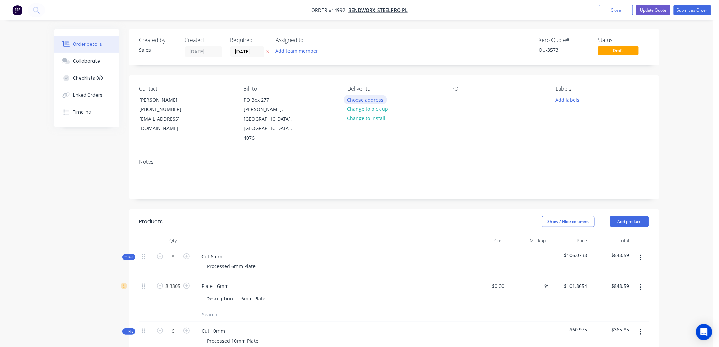
click at [371, 100] on button "Choose address" at bounding box center [366, 99] width 44 height 9
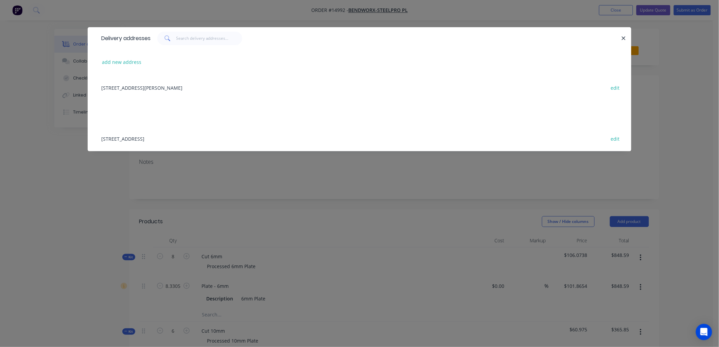
click at [123, 138] on div "[STREET_ADDRESS] edit" at bounding box center [359, 138] width 523 height 25
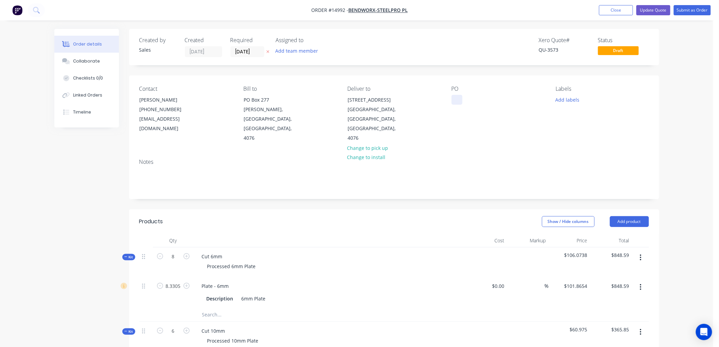
click at [457, 100] on div at bounding box center [457, 100] width 11 height 10
click at [424, 189] on div "Created by Sales Created [DATE] Required [DATE] Assigned to Add team member Xer…" at bounding box center [394, 305] width 530 height 553
click at [691, 11] on button "Submit as Order" at bounding box center [692, 10] width 37 height 10
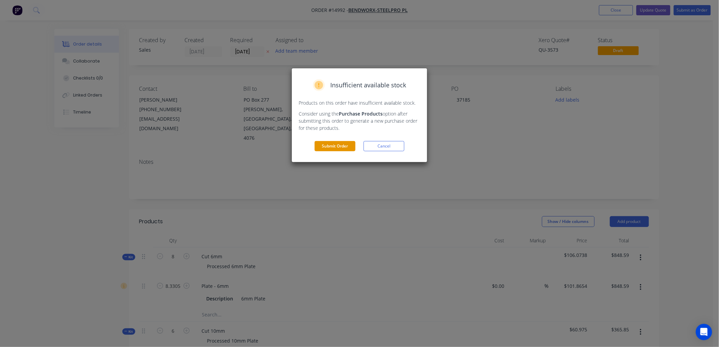
click at [332, 150] on button "Submit Order" at bounding box center [335, 146] width 41 height 10
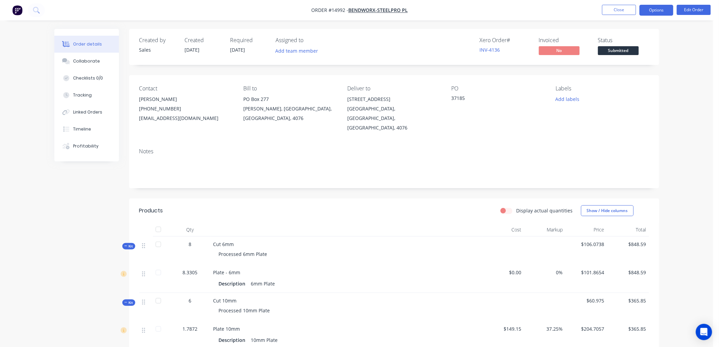
click at [657, 11] on button "Options" at bounding box center [657, 10] width 34 height 11
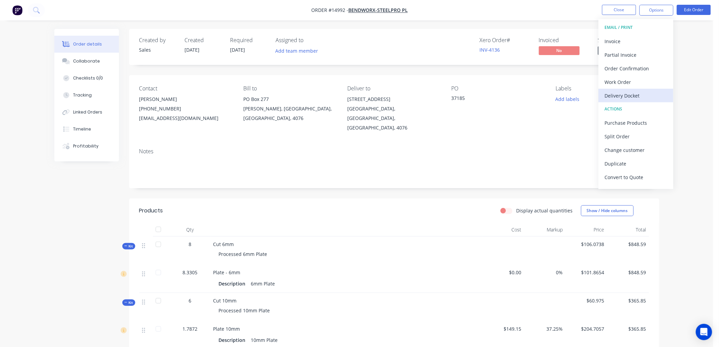
click at [627, 96] on div "Delivery Docket" at bounding box center [636, 96] width 63 height 10
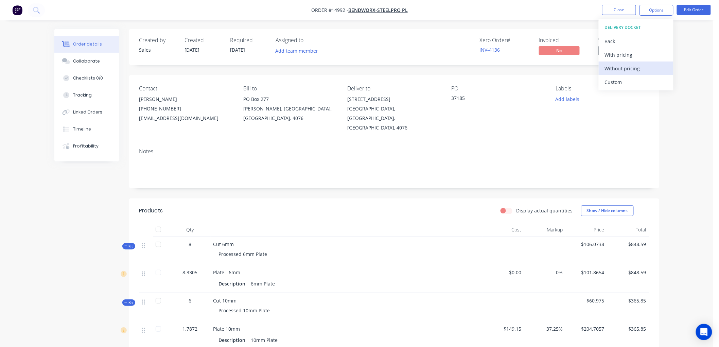
click at [627, 70] on div "Without pricing" at bounding box center [636, 69] width 63 height 10
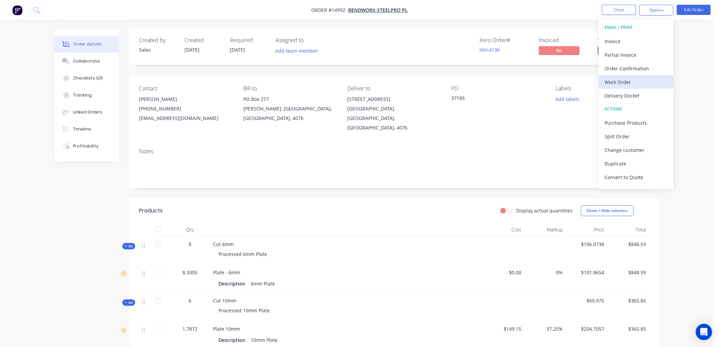
click at [621, 83] on div "Work Order" at bounding box center [636, 82] width 63 height 10
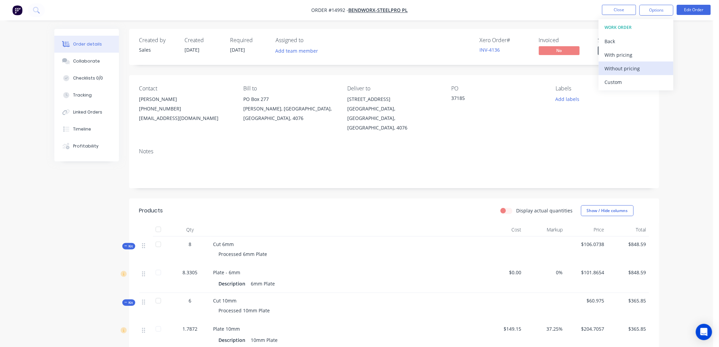
click at [630, 66] on div "Without pricing" at bounding box center [636, 69] width 63 height 10
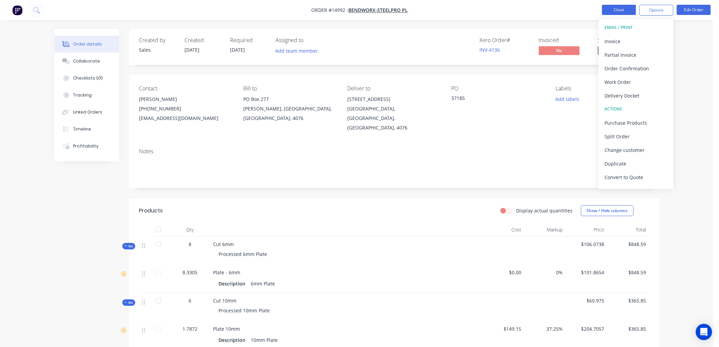
click at [624, 10] on button "Close" at bounding box center [619, 10] width 34 height 10
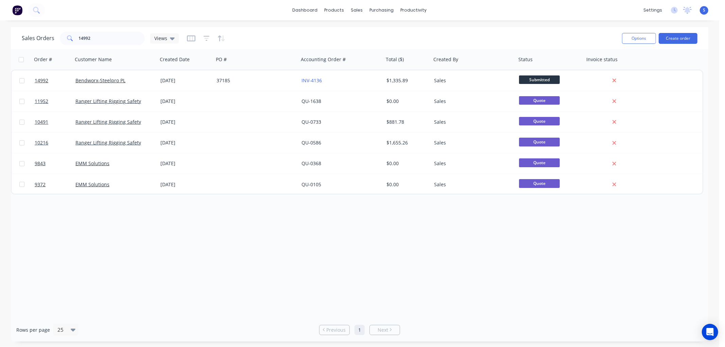
click at [543, 277] on div "Order # Customer Name Created Date PO # Accounting Order # Total ($) Created By…" at bounding box center [360, 183] width 698 height 269
click at [378, 47] on div "Customers" at bounding box center [380, 46] width 24 height 6
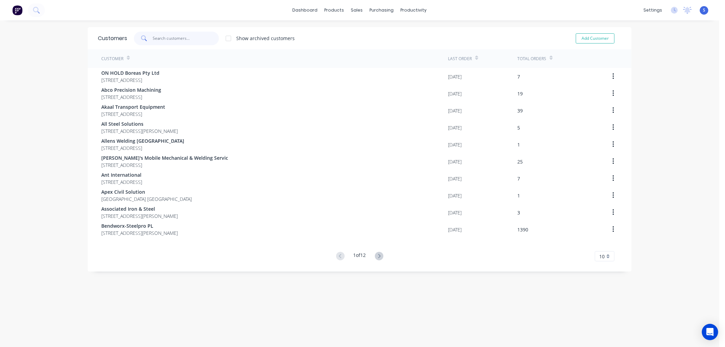
click at [180, 39] on input "text" at bounding box center [186, 39] width 66 height 14
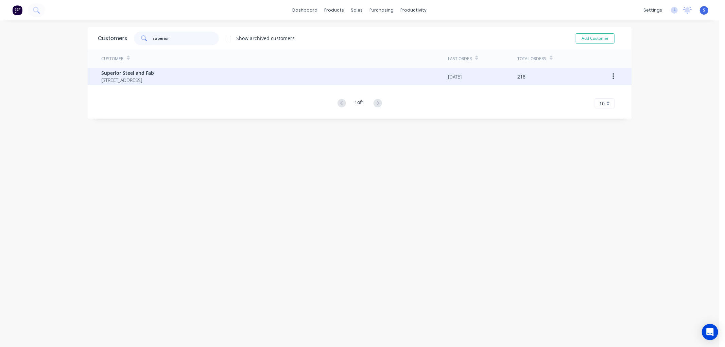
type input "superior"
click at [123, 80] on span "[STREET_ADDRESS]" at bounding box center [127, 79] width 53 height 7
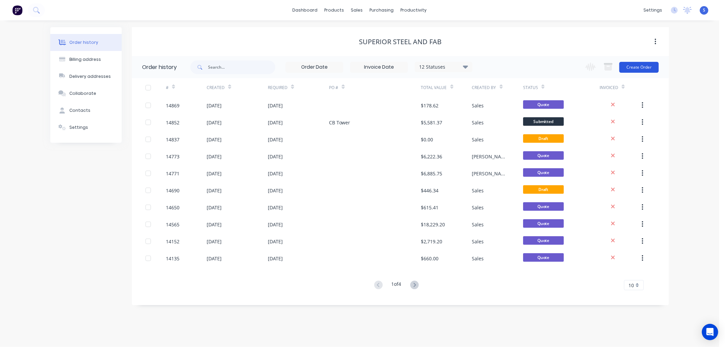
click at [637, 67] on button "Create Order" at bounding box center [638, 67] width 39 height 11
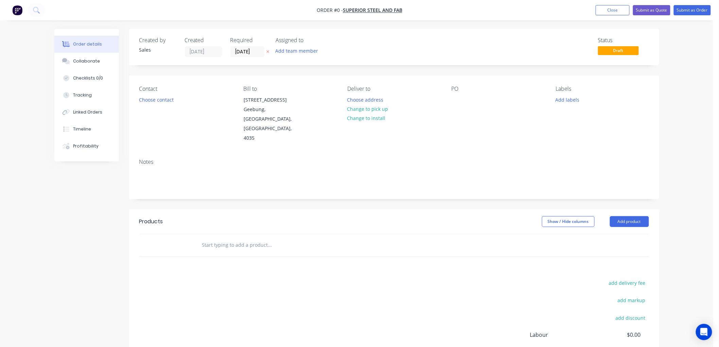
click at [267, 238] on input "text" at bounding box center [270, 245] width 136 height 14
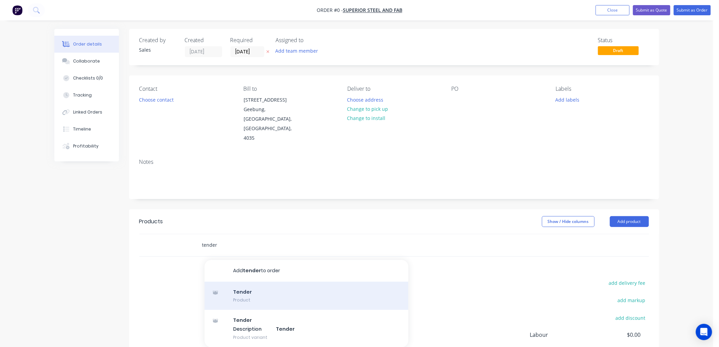
type input "tender"
click at [242, 282] on div "Tender Product" at bounding box center [307, 296] width 204 height 29
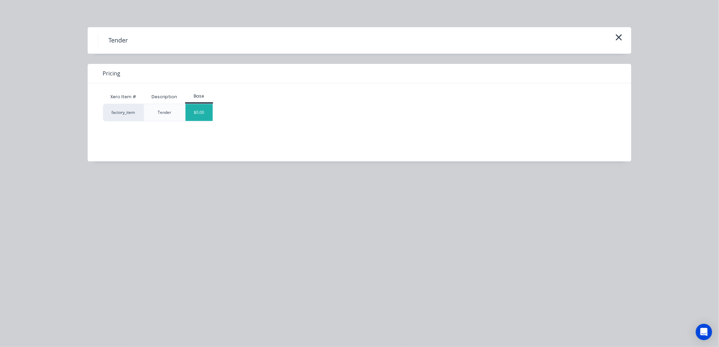
click at [203, 110] on div "$0.00" at bounding box center [200, 112] width 28 height 17
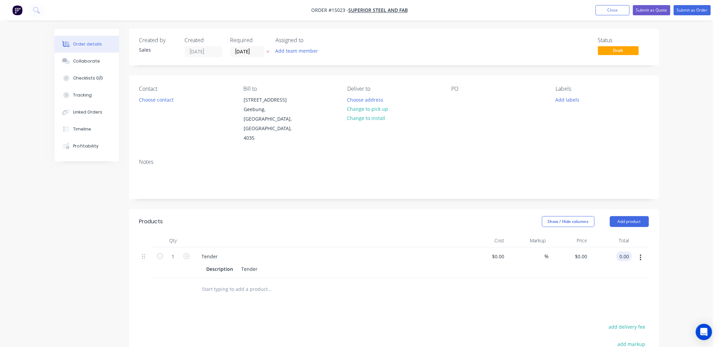
drag, startPoint x: 625, startPoint y: 237, endPoint x: 635, endPoint y: 240, distance: 9.9
click at [626, 252] on input "0.00" at bounding box center [625, 257] width 13 height 10
type input "4930.16"
type input "$4,930.16"
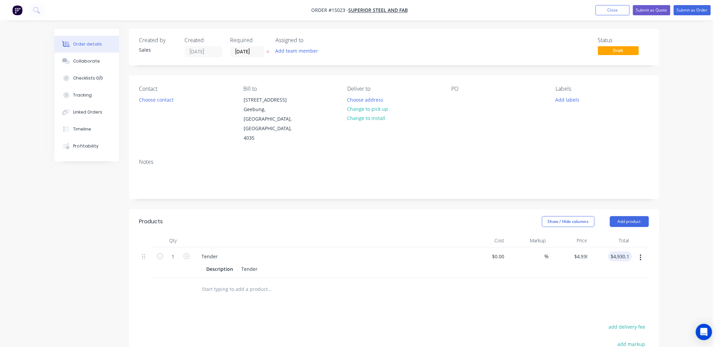
click at [460, 301] on div "Products Show / Hide columns Add product Qty Cost Markup Price Total 1 Tender D…" at bounding box center [394, 336] width 530 height 254
click at [643, 12] on button "Submit as Quote" at bounding box center [651, 10] width 37 height 10
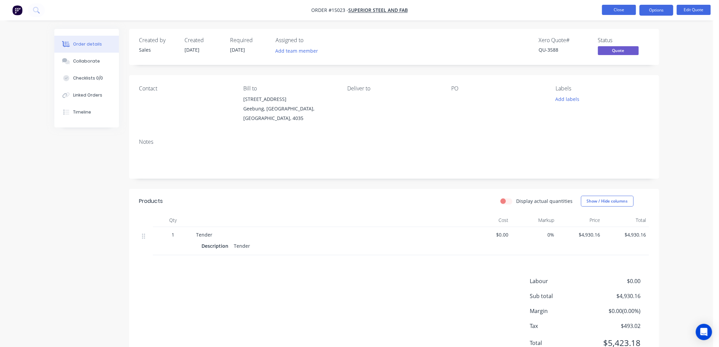
click at [626, 10] on button "Close" at bounding box center [619, 10] width 34 height 10
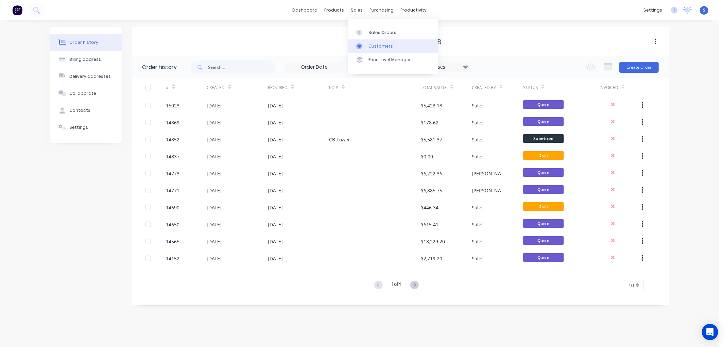
click at [373, 45] on div "Customers" at bounding box center [380, 46] width 24 height 6
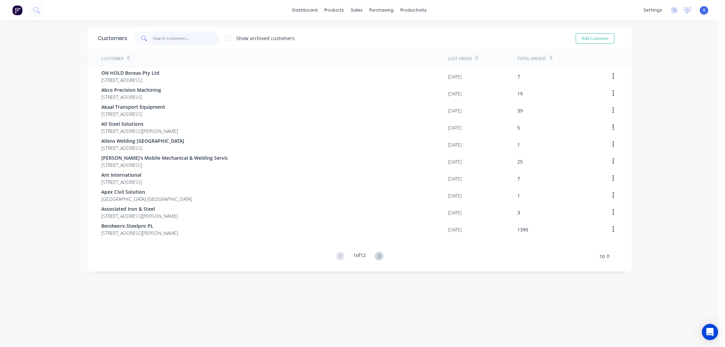
click at [188, 42] on input "text" at bounding box center [186, 39] width 66 height 14
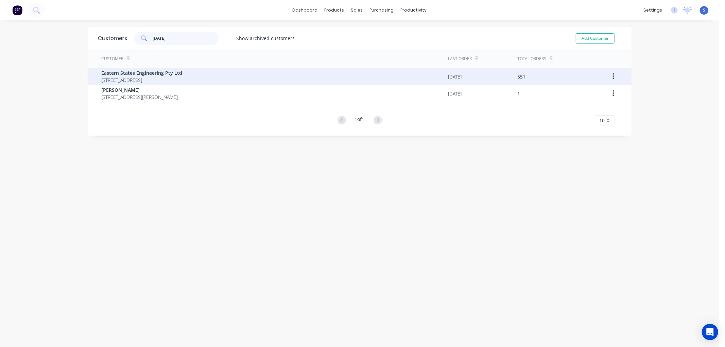
type input "[DATE]"
click at [123, 76] on span "Eastern States Engineering Pty Ltd" at bounding box center [141, 72] width 81 height 7
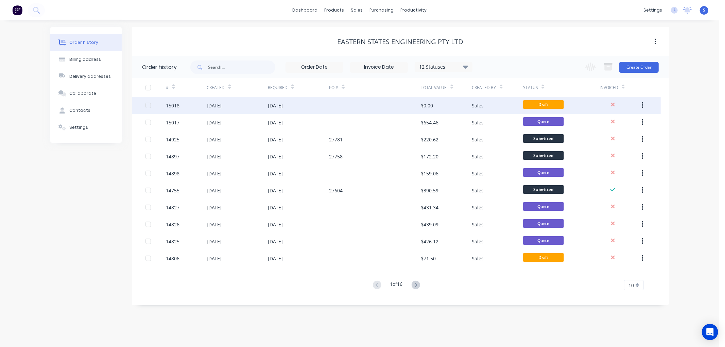
click at [220, 107] on div "[DATE]" at bounding box center [214, 105] width 15 height 7
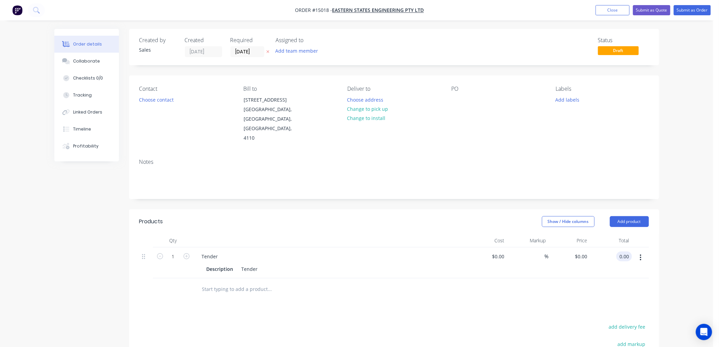
click at [631, 252] on input "0.00" at bounding box center [625, 257] width 13 height 10
type input "65"
type input "$65.00"
click at [548, 278] on div at bounding box center [394, 289] width 510 height 22
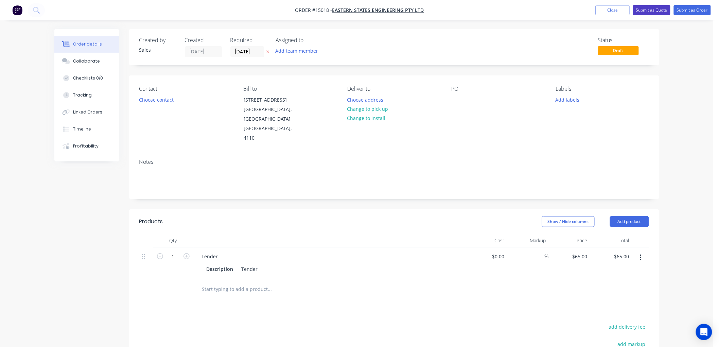
click at [656, 8] on button "Submit as Quote" at bounding box center [651, 10] width 37 height 10
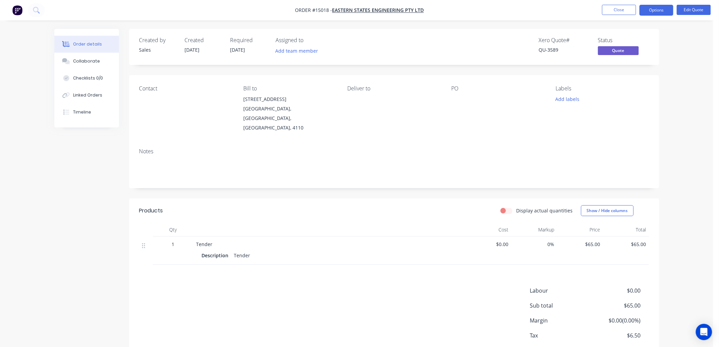
click at [203, 287] on div "Labour $0.00 Sub total $65.00 Margin $0.00 ( 0.00 %) Tax $6.50 Total $71.50" at bounding box center [394, 326] width 510 height 79
click at [626, 12] on button "Close" at bounding box center [619, 10] width 34 height 10
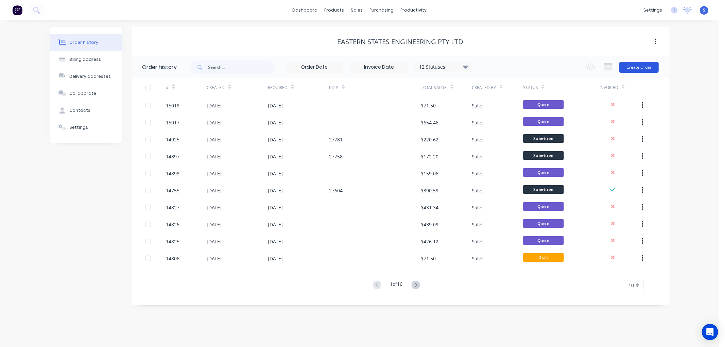
click at [644, 66] on button "Create Order" at bounding box center [638, 67] width 39 height 11
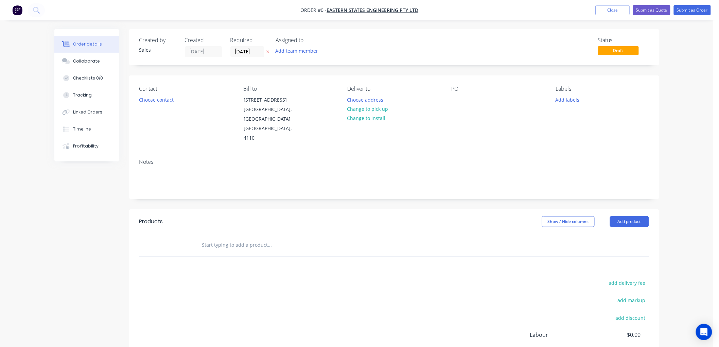
click at [234, 238] on input "text" at bounding box center [270, 245] width 136 height 14
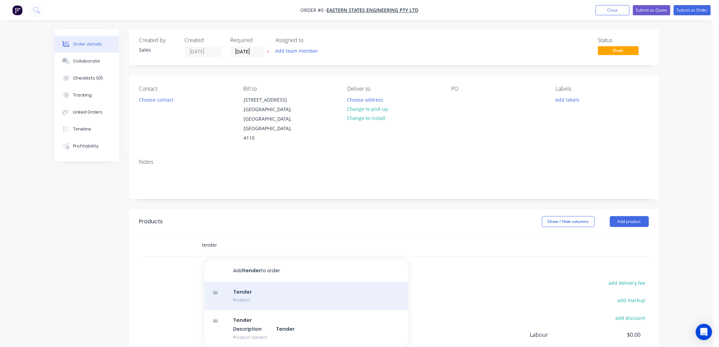
type input "tender"
click at [241, 282] on div "Tender Product" at bounding box center [307, 296] width 204 height 29
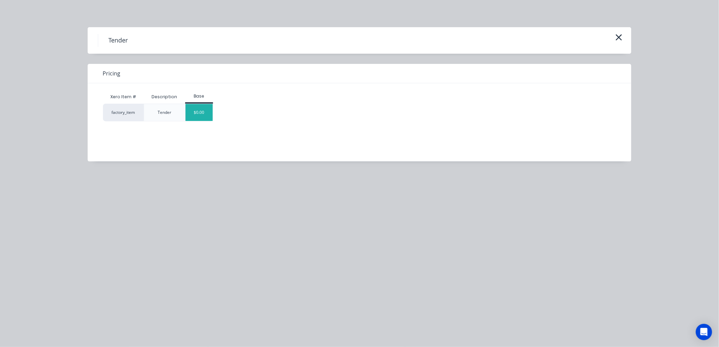
click at [205, 109] on div "$0.00" at bounding box center [200, 112] width 28 height 17
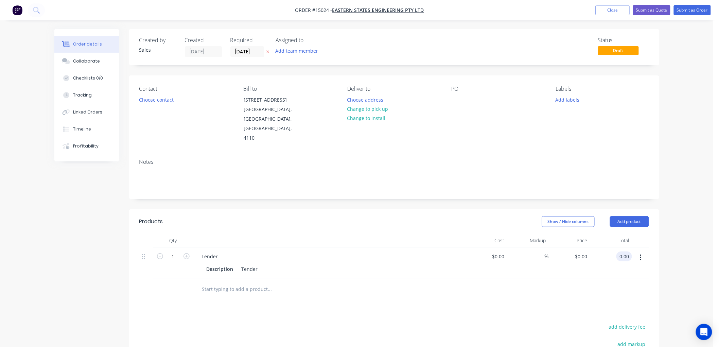
click at [624, 252] on input "0.00" at bounding box center [625, 257] width 13 height 10
type input "163.04"
type input "$163.04"
click at [654, 8] on button "Submit as Quote" at bounding box center [651, 10] width 37 height 10
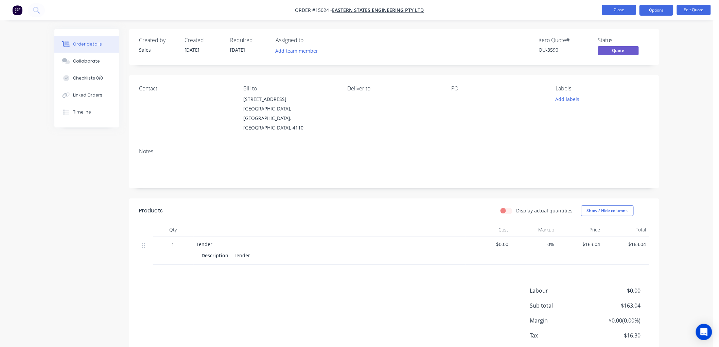
click at [627, 11] on button "Close" at bounding box center [619, 10] width 34 height 10
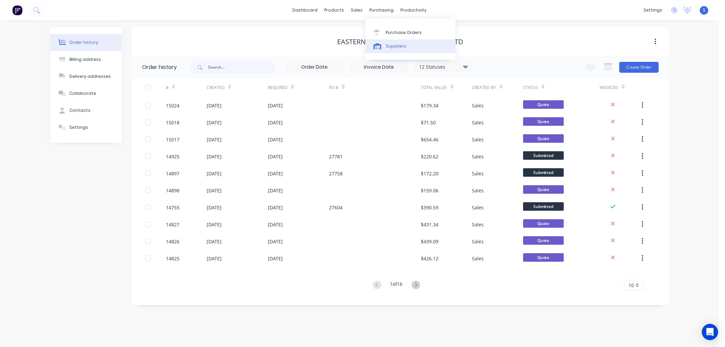
click at [393, 47] on div "Suppliers" at bounding box center [396, 46] width 20 height 6
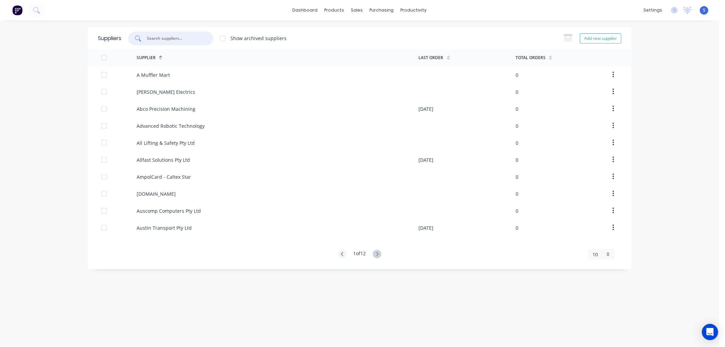
click at [193, 36] on input "text" at bounding box center [174, 38] width 56 height 7
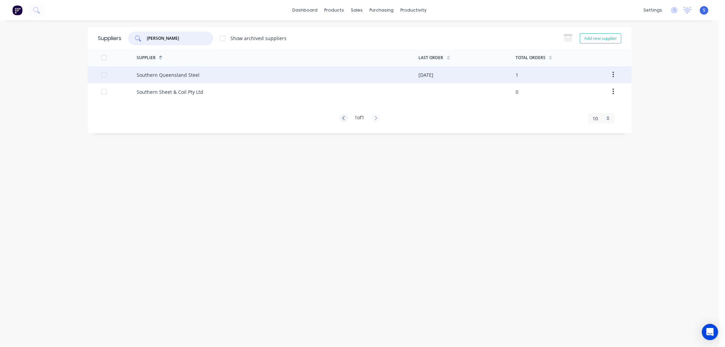
type input "[PERSON_NAME]"
click at [168, 75] on div "Southern Queensland Steel" at bounding box center [168, 74] width 63 height 7
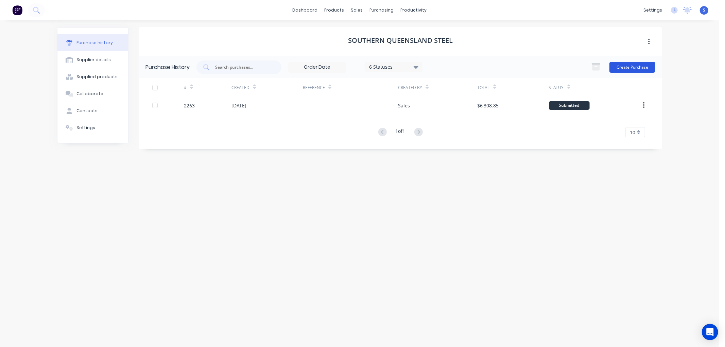
click at [625, 64] on button "Create Purchase" at bounding box center [632, 67] width 46 height 11
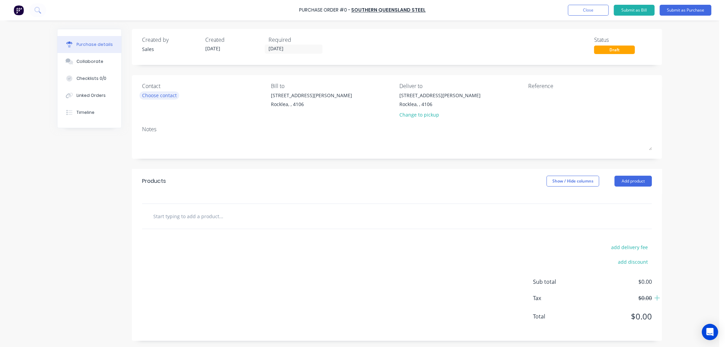
click at [157, 93] on div "Choose contact" at bounding box center [159, 95] width 35 height 7
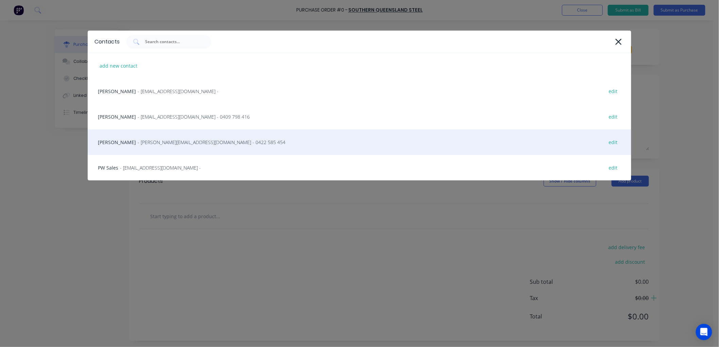
click at [141, 141] on span "- [PERSON_NAME][EMAIL_ADDRESS][DOMAIN_NAME] - 0422 585 454" at bounding box center [212, 142] width 148 height 7
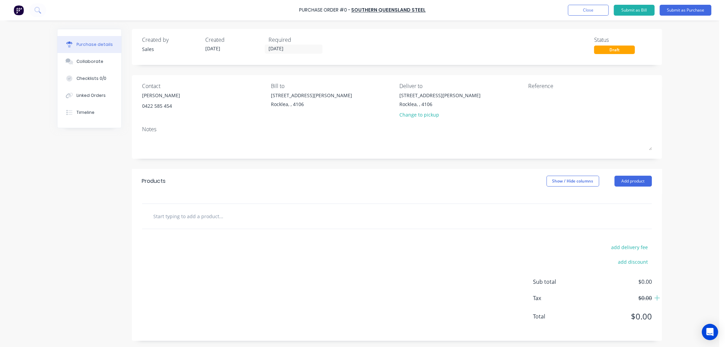
click at [225, 222] on input "text" at bounding box center [221, 216] width 136 height 14
click at [637, 178] on button "Add product" at bounding box center [633, 181] width 37 height 11
click at [610, 197] on div "Product catalogue" at bounding box center [619, 199] width 52 height 10
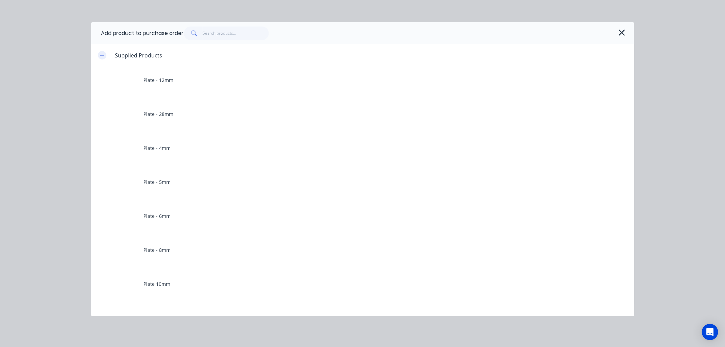
click at [104, 54] on icon "button" at bounding box center [102, 55] width 4 height 5
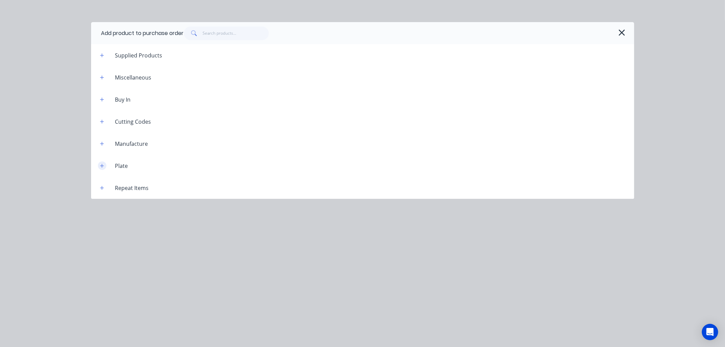
click at [102, 165] on icon "button" at bounding box center [102, 166] width 4 height 5
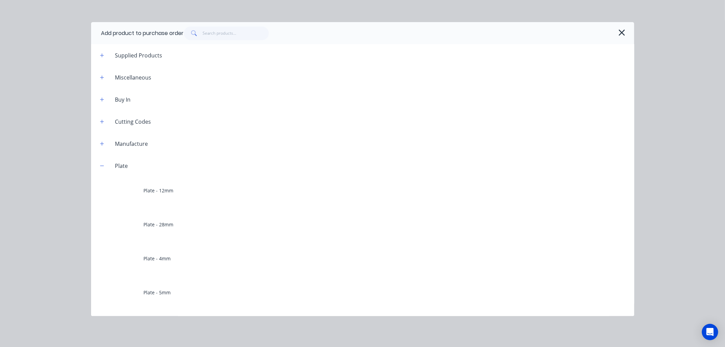
scroll to position [75, 0]
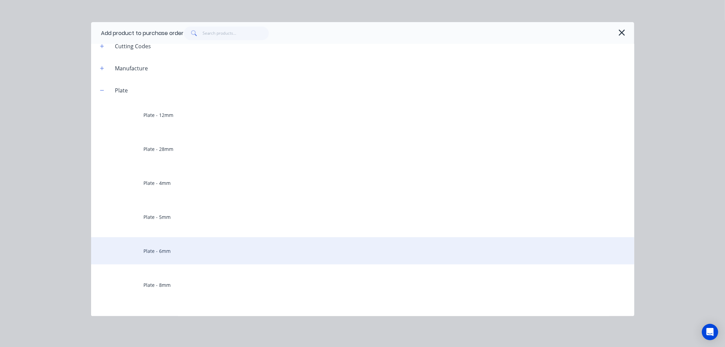
click at [165, 252] on div "Plate - 6mm" at bounding box center [362, 250] width 543 height 27
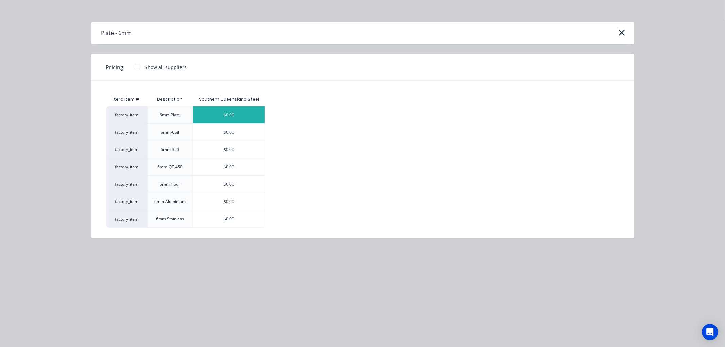
click at [230, 115] on div "$0.00" at bounding box center [229, 114] width 72 height 17
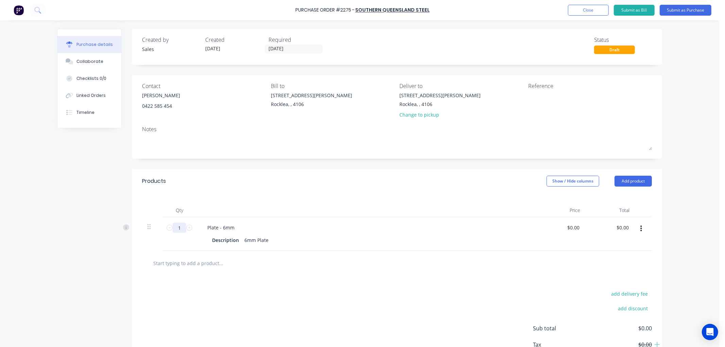
click at [178, 229] on input "1" at bounding box center [180, 228] width 14 height 10
type input "259.2"
click at [271, 236] on div "Description 6mm Plate" at bounding box center [364, 240] width 311 height 10
click at [327, 240] on div "6mm Plate 250grade 8 @ 3000 x 9000" at bounding box center [287, 243] width 90 height 17
click at [338, 251] on div "Description 6mm Plate 250grade 8 @ 3000 x 9000 3 @ 2400 x 6000" at bounding box center [364, 243] width 311 height 17
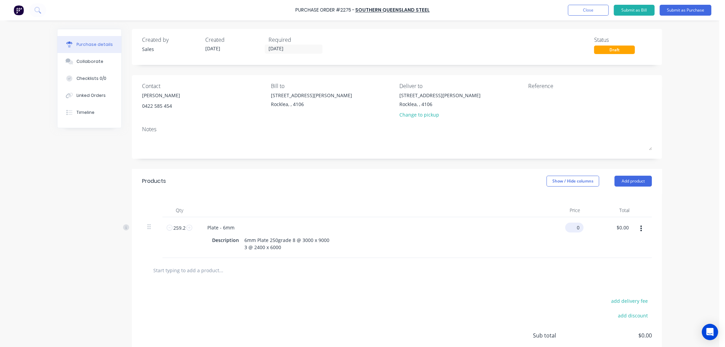
click at [576, 228] on input "0" at bounding box center [573, 228] width 16 height 10
type input "$77.715"
type input "$20,143.73"
click at [593, 264] on div at bounding box center [397, 270] width 499 height 14
click at [292, 47] on input "[DATE]" at bounding box center [293, 49] width 57 height 8
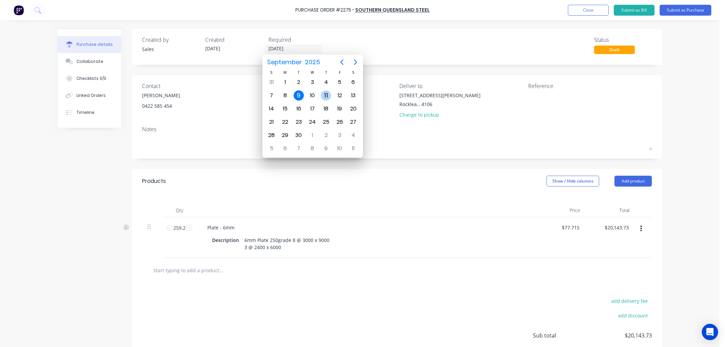
click at [327, 95] on div "11" at bounding box center [326, 95] width 10 height 10
type input "[DATE]"
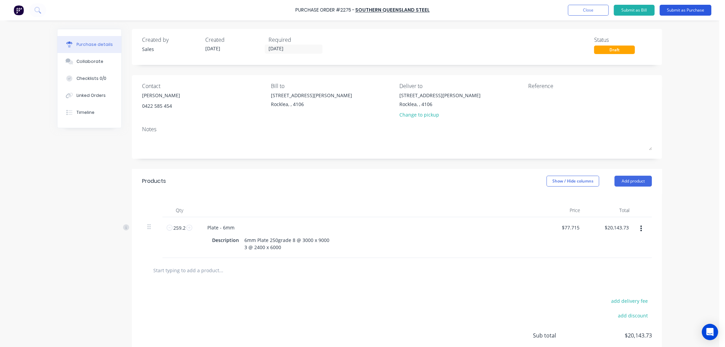
click at [687, 11] on button "Submit as Purchase" at bounding box center [686, 10] width 52 height 11
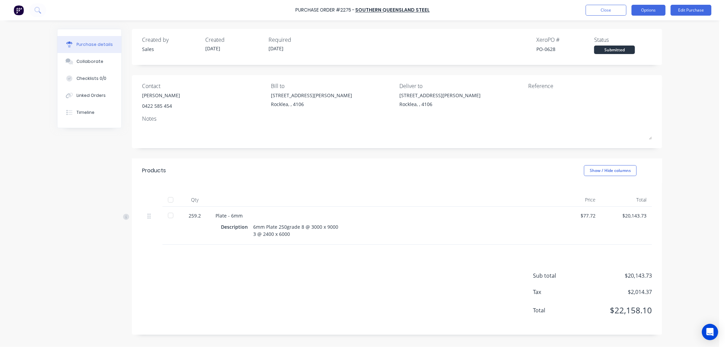
click at [649, 11] on button "Options" at bounding box center [649, 10] width 34 height 11
click at [630, 28] on div "Print / Email" at bounding box center [633, 28] width 52 height 10
click at [626, 42] on div "With pricing" at bounding box center [633, 41] width 52 height 10
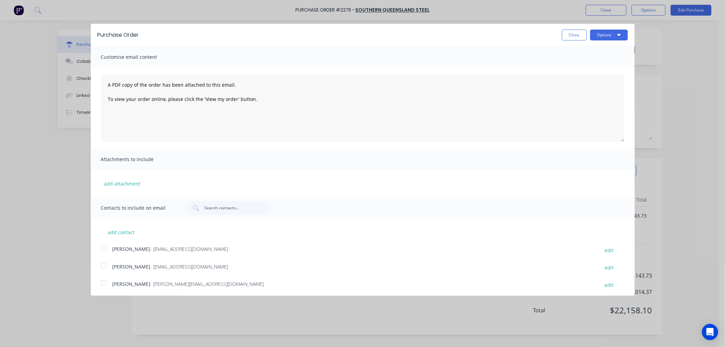
click at [103, 283] on div at bounding box center [104, 283] width 14 height 14
click at [617, 35] on icon "button" at bounding box center [618, 34] width 3 height 5
click at [569, 66] on div "Email" at bounding box center [595, 66] width 52 height 10
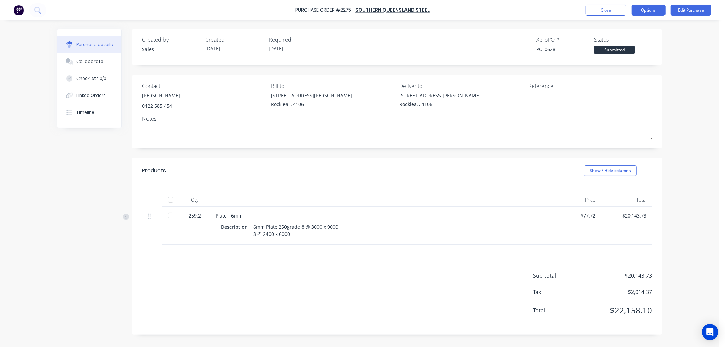
click at [642, 13] on button "Options" at bounding box center [649, 10] width 34 height 11
click at [620, 28] on div "Print / Email" at bounding box center [633, 28] width 52 height 10
click at [618, 42] on div "With pricing" at bounding box center [633, 41] width 52 height 10
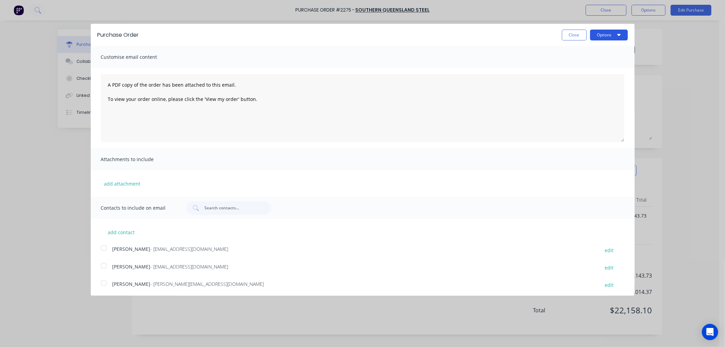
click at [617, 33] on icon "button" at bounding box center [618, 34] width 3 height 5
click at [572, 51] on div "Print" at bounding box center [595, 52] width 52 height 10
click at [563, 35] on button "Close" at bounding box center [574, 35] width 25 height 11
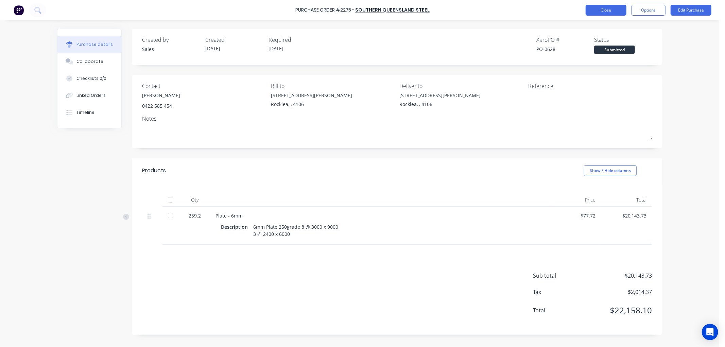
click at [592, 6] on button "Close" at bounding box center [606, 10] width 41 height 11
